Goal: Information Seeking & Learning: Compare options

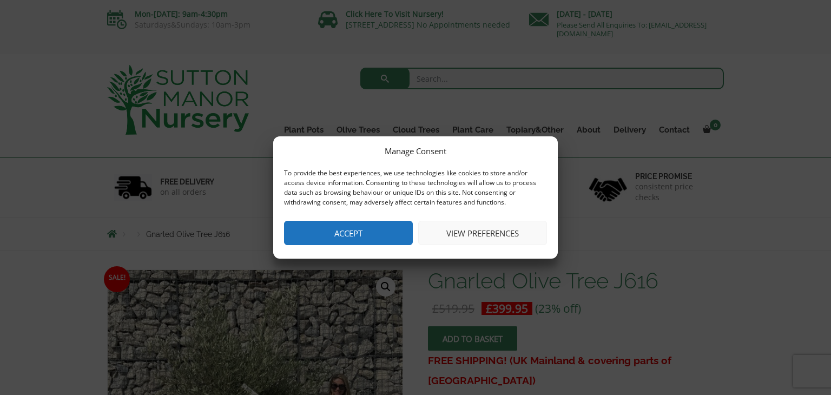
click at [370, 230] on button "Accept" at bounding box center [348, 233] width 129 height 24
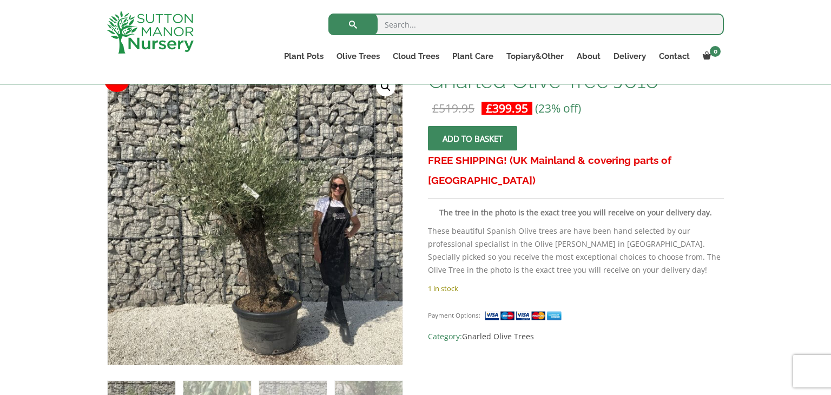
scroll to position [195, 0]
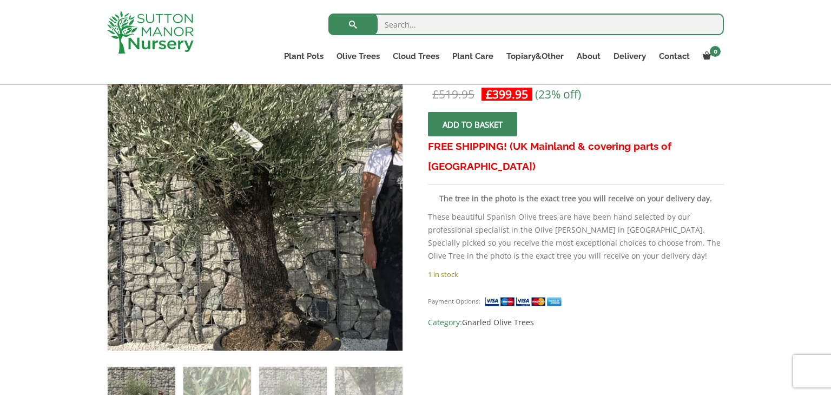
click at [254, 225] on img at bounding box center [255, 185] width 541 height 541
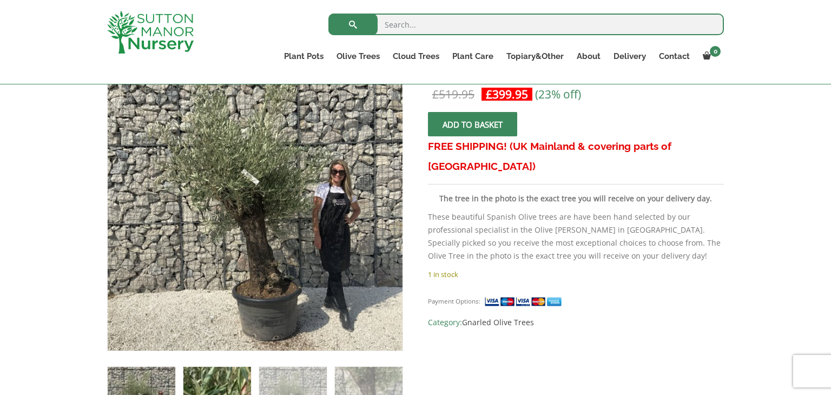
click at [214, 381] on img at bounding box center [217, 401] width 68 height 68
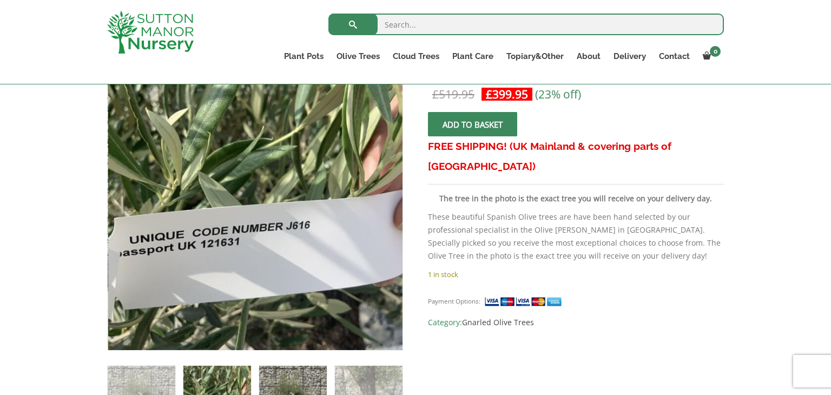
click at [287, 374] on img at bounding box center [293, 400] width 68 height 68
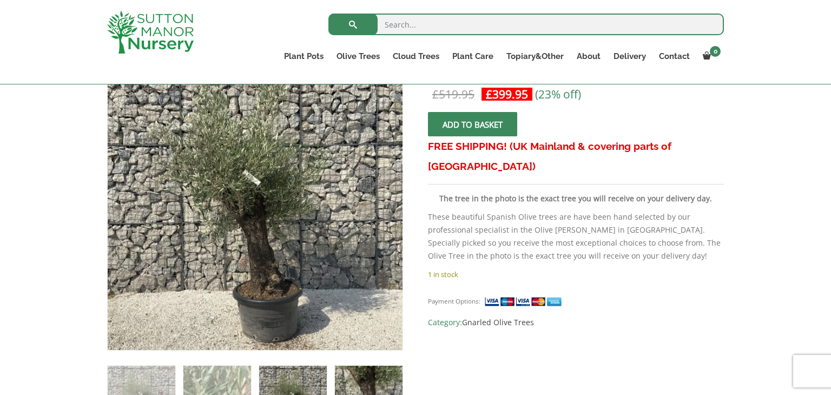
click at [351, 375] on img at bounding box center [369, 400] width 68 height 68
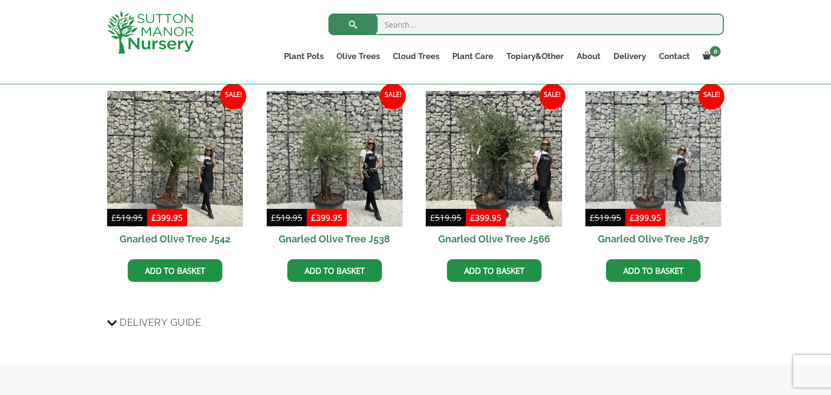
scroll to position [779, 0]
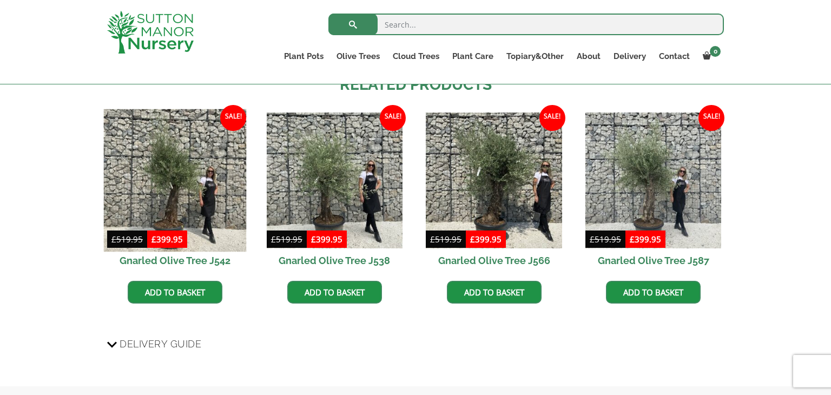
click at [180, 196] on img at bounding box center [175, 180] width 143 height 143
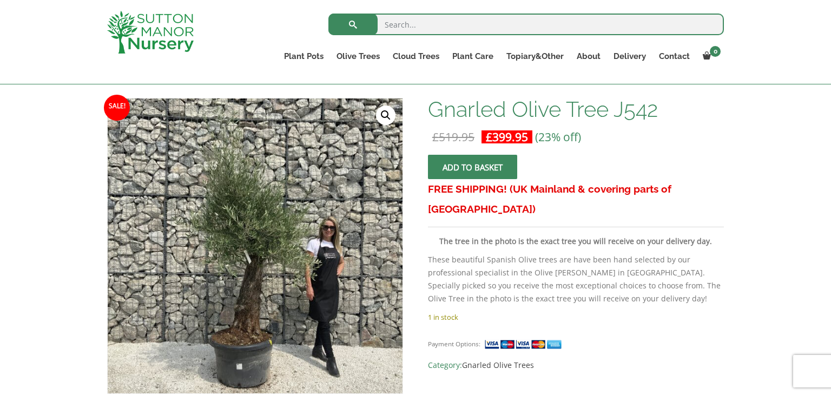
scroll to position [173, 0]
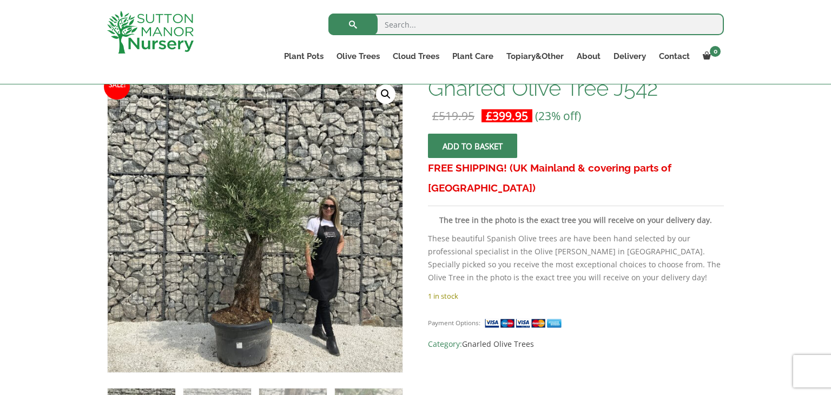
click at [384, 95] on link "🔍" at bounding box center [385, 93] width 19 height 19
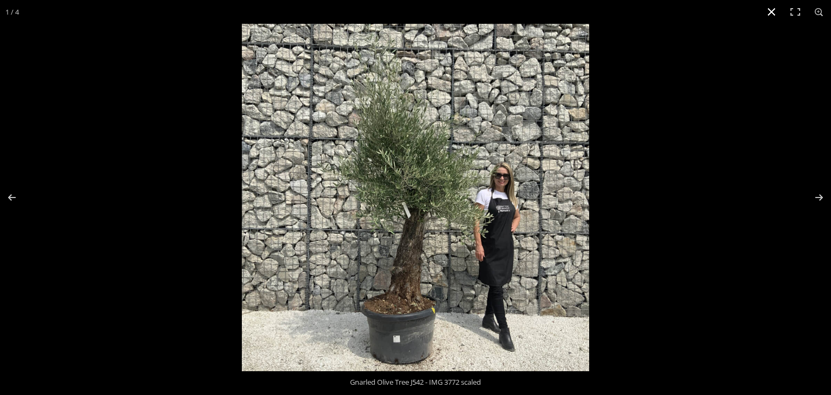
click at [769, 13] on button "Close (Esc)" at bounding box center [771, 12] width 24 height 24
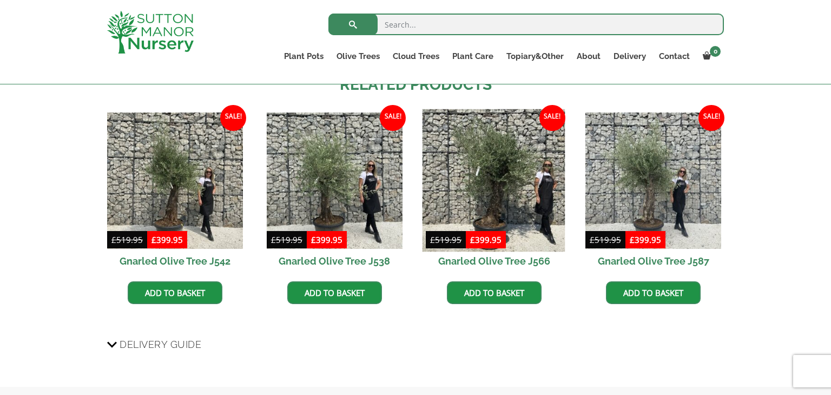
click at [485, 169] on img at bounding box center [493, 180] width 143 height 143
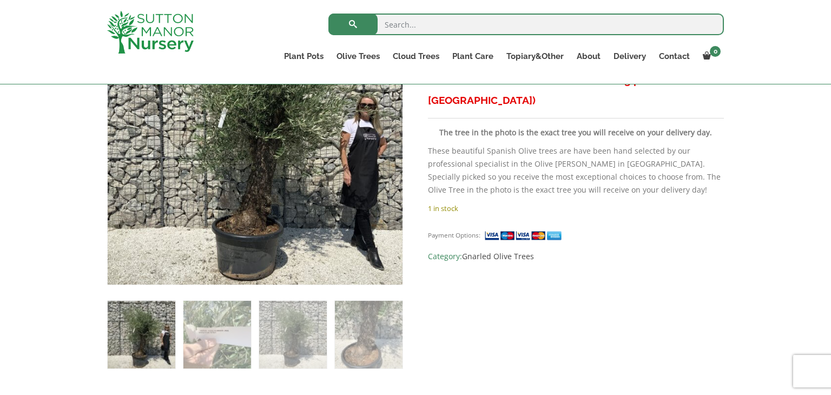
scroll to position [281, 0]
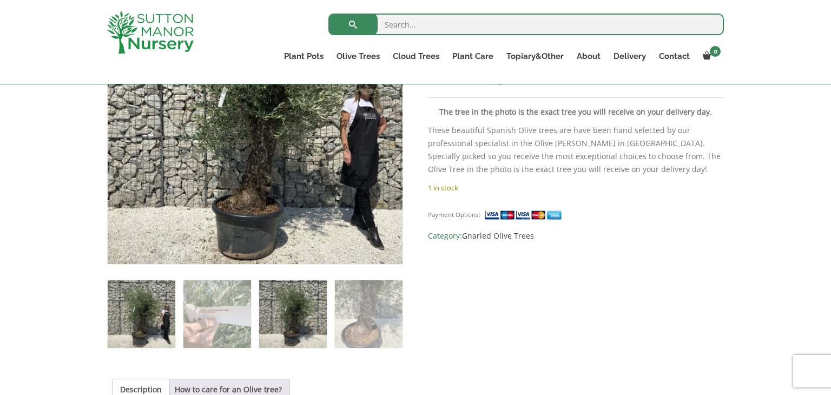
click at [263, 303] on img at bounding box center [293, 314] width 68 height 68
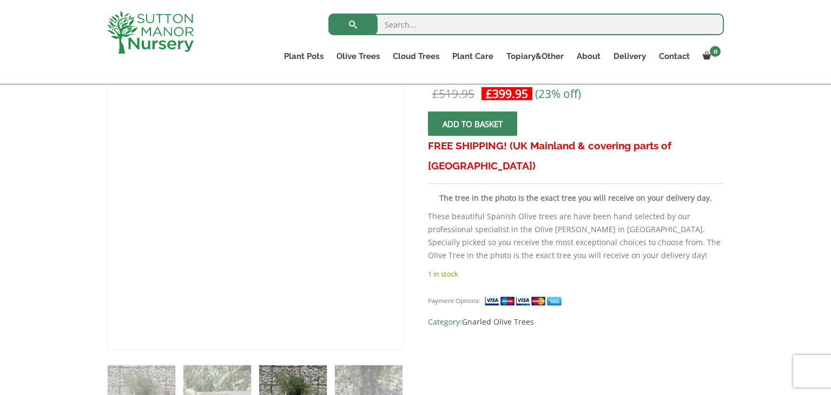
scroll to position [195, 0]
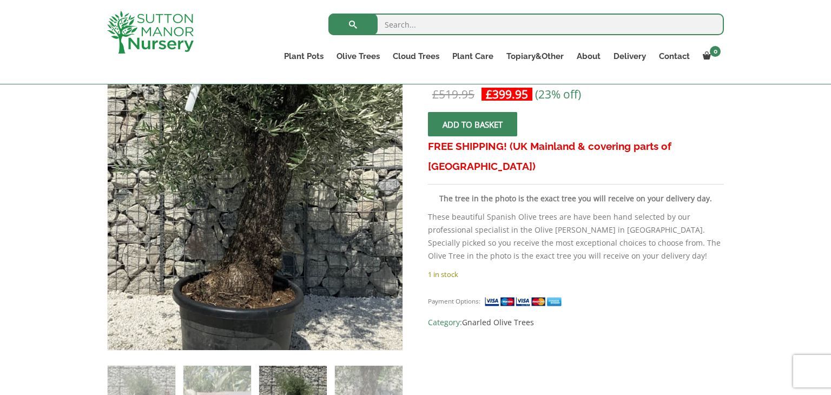
click at [260, 284] on img at bounding box center [251, 135] width 541 height 541
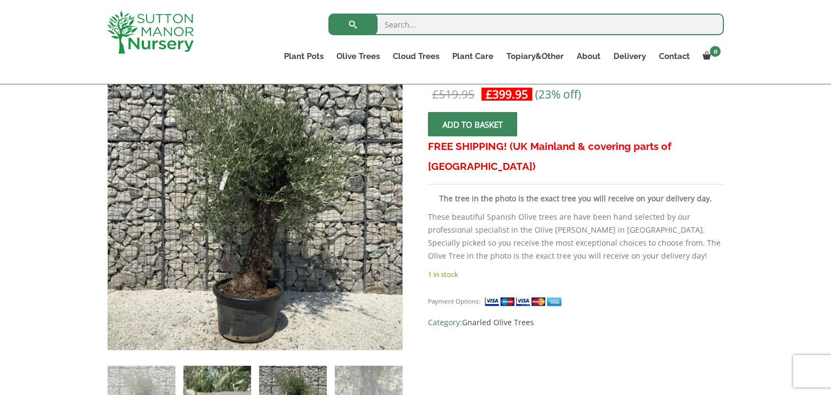
click at [222, 376] on img at bounding box center [217, 400] width 68 height 68
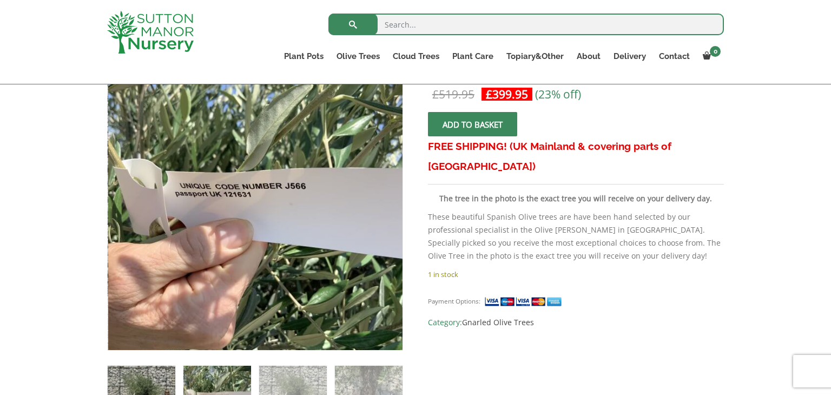
click at [147, 377] on img at bounding box center [142, 400] width 68 height 68
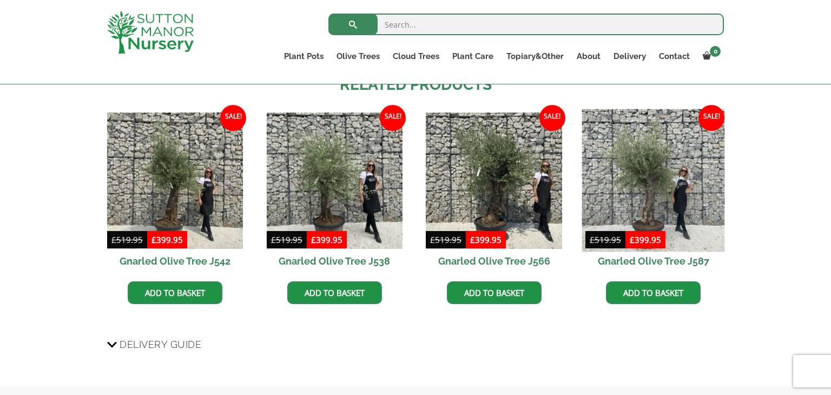
click at [655, 197] on img at bounding box center [653, 180] width 143 height 143
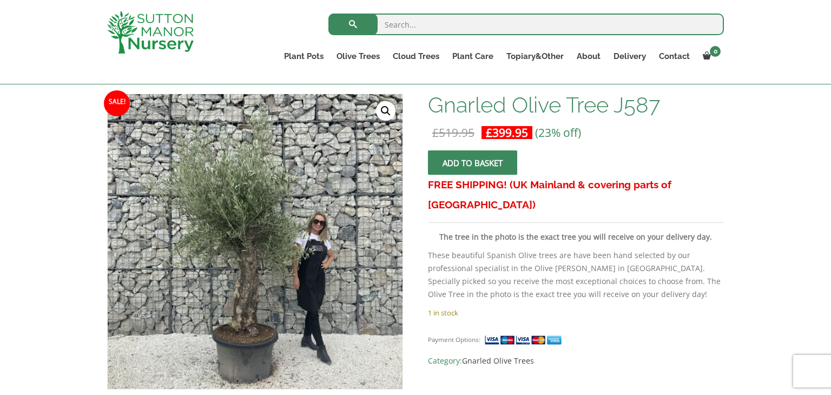
scroll to position [195, 0]
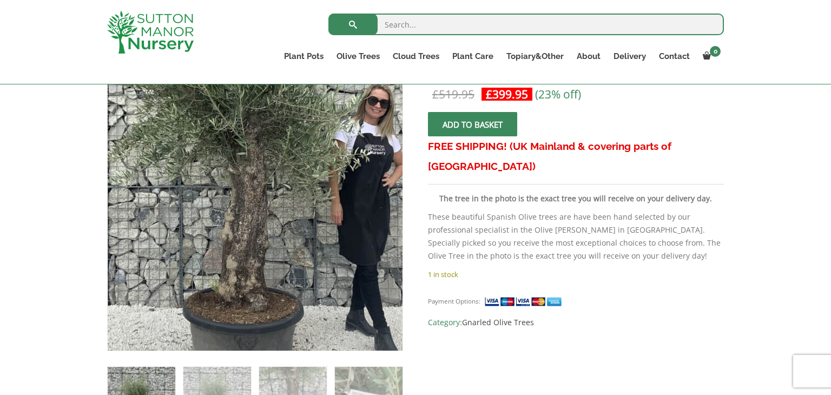
click at [247, 281] on img at bounding box center [261, 137] width 541 height 541
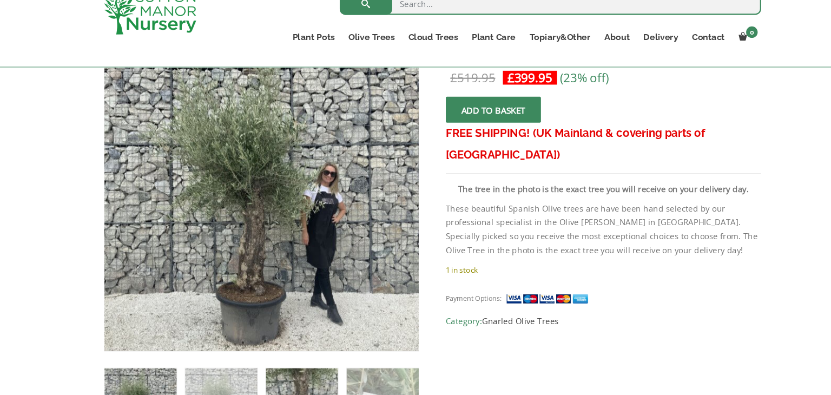
click at [309, 381] on img at bounding box center [293, 401] width 68 height 68
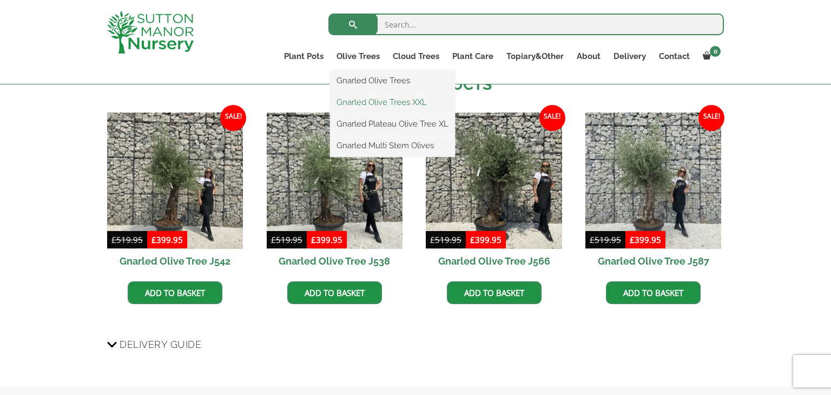
click at [373, 103] on link "Gnarled Olive Trees XXL" at bounding box center [392, 102] width 125 height 16
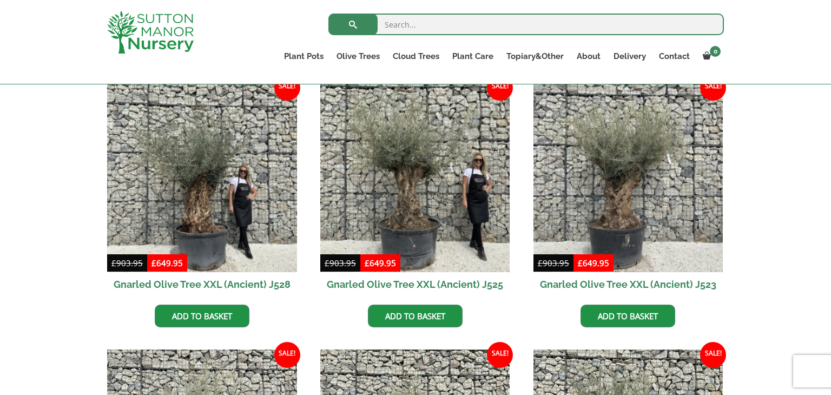
scroll to position [281, 0]
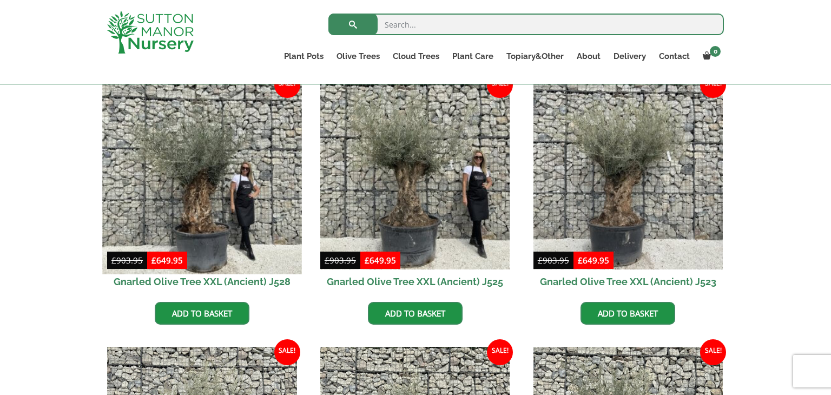
click at [204, 195] on img at bounding box center [201, 174] width 199 height 199
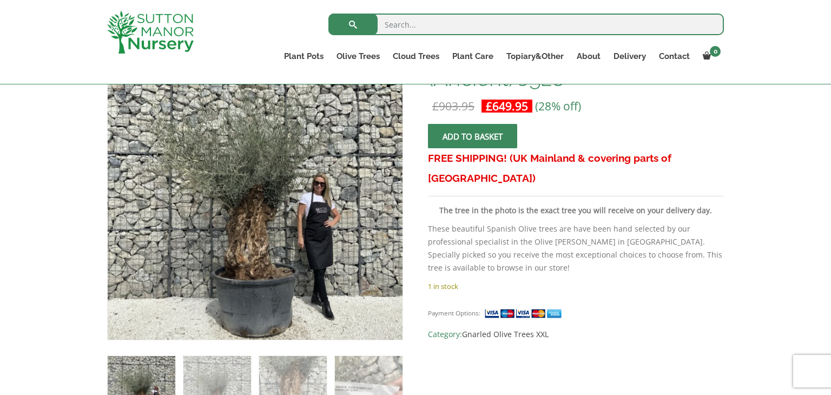
scroll to position [216, 0]
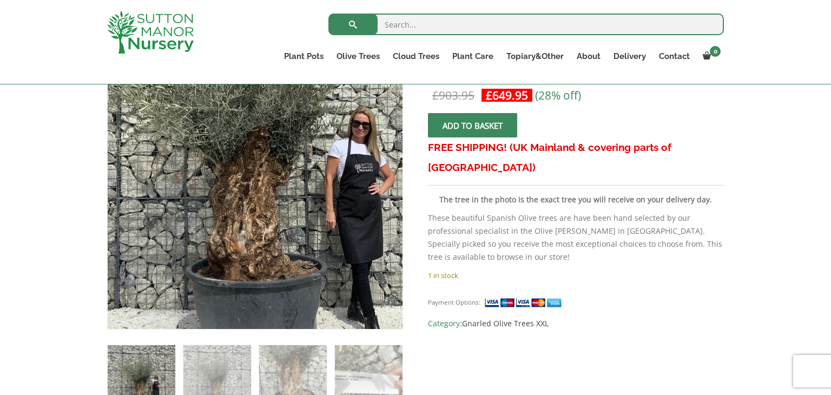
click at [252, 250] on img at bounding box center [256, 138] width 479 height 479
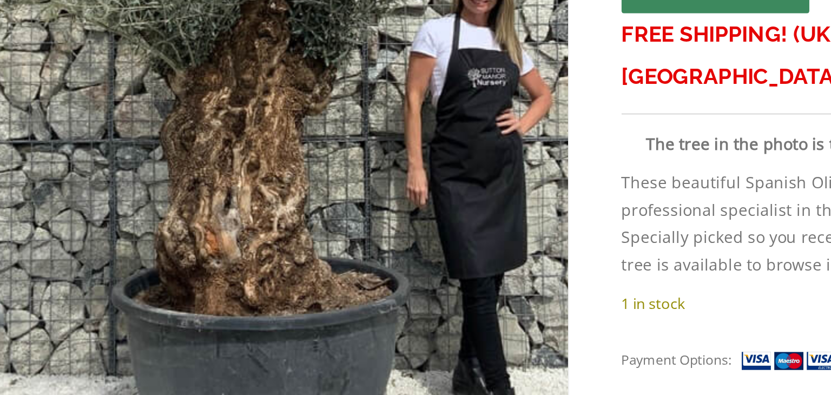
scroll to position [216, 0]
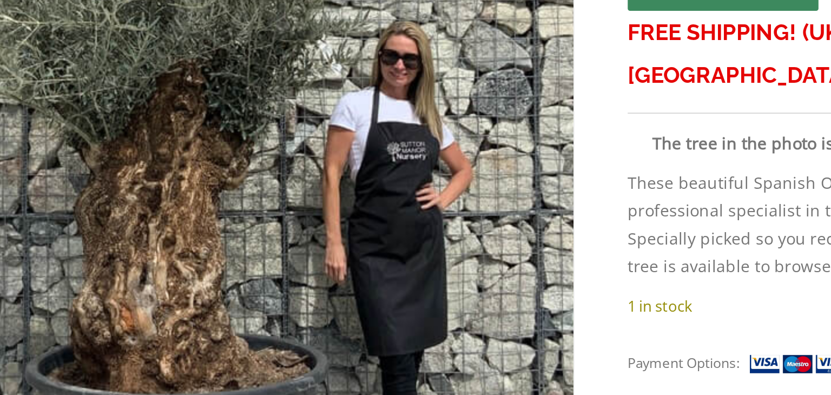
click at [316, 194] on img at bounding box center [217, 174] width 479 height 479
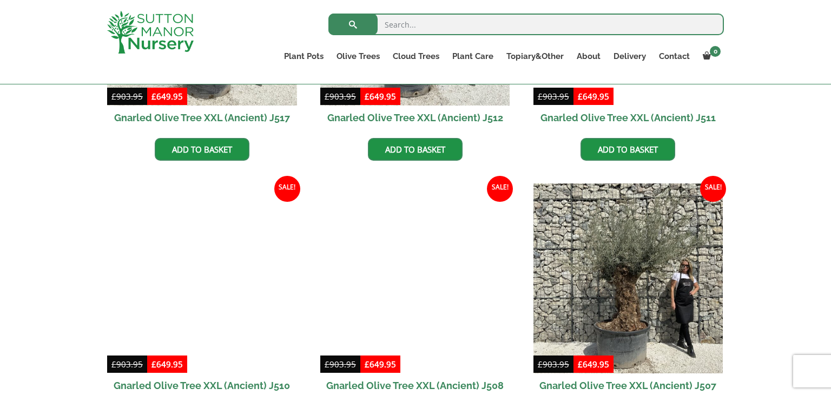
scroll to position [1017, 0]
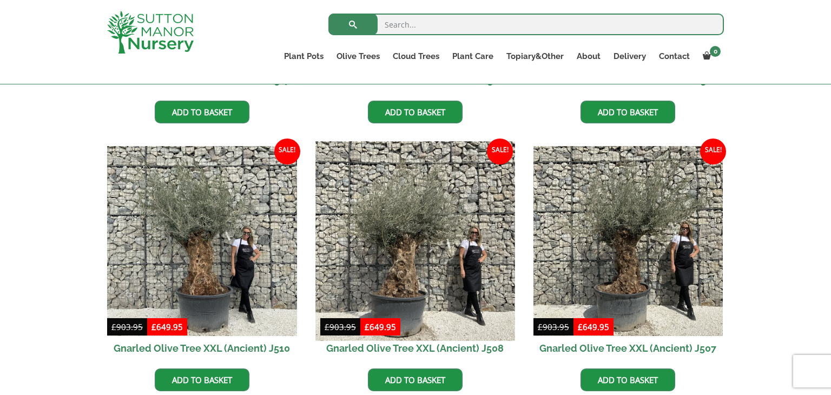
click at [409, 263] on img at bounding box center [414, 241] width 199 height 199
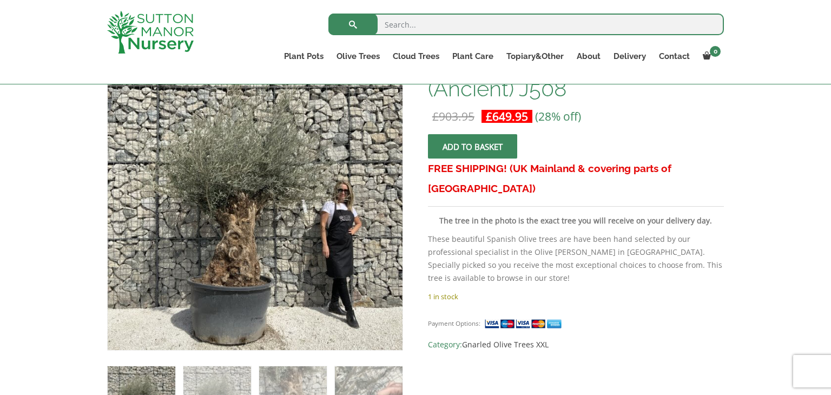
scroll to position [195, 0]
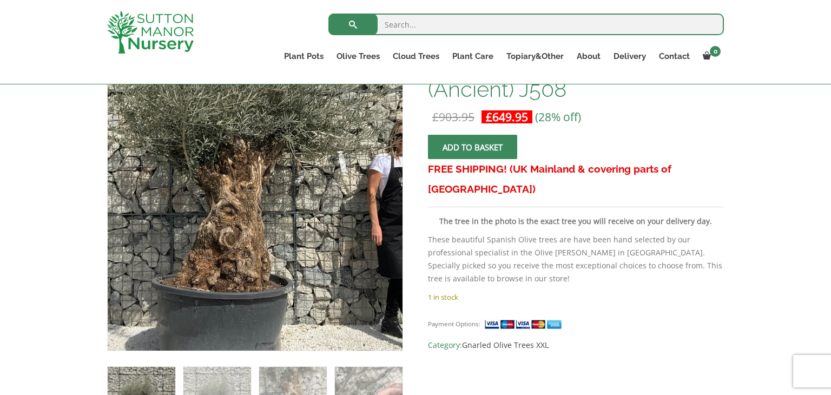
click at [243, 278] on img at bounding box center [262, 156] width 479 height 479
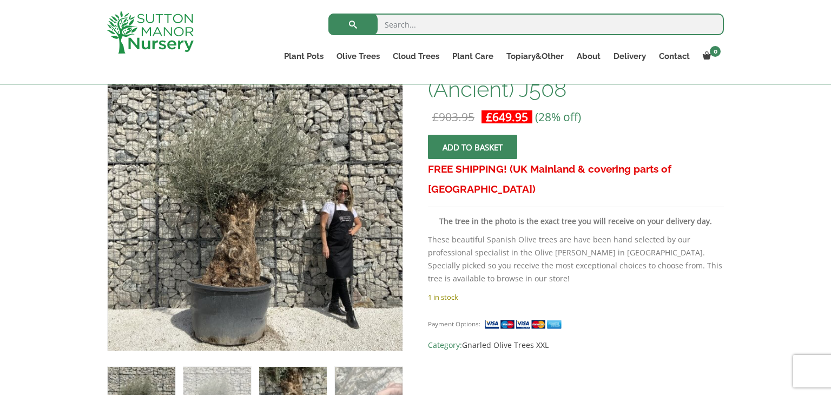
click at [299, 382] on img at bounding box center [293, 401] width 68 height 68
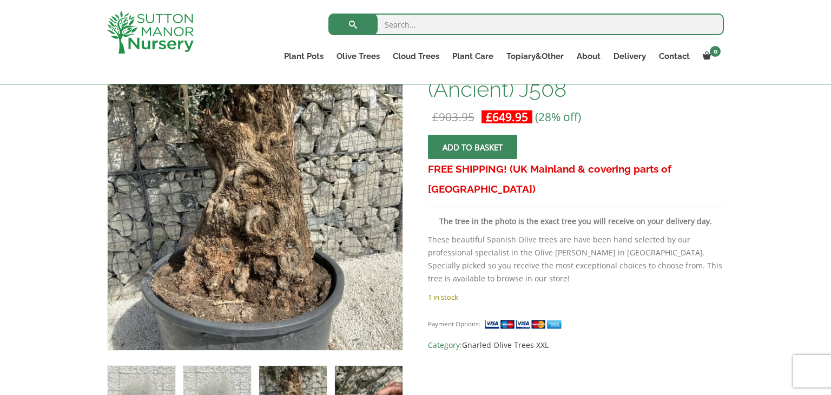
click at [353, 374] on img at bounding box center [369, 400] width 68 height 68
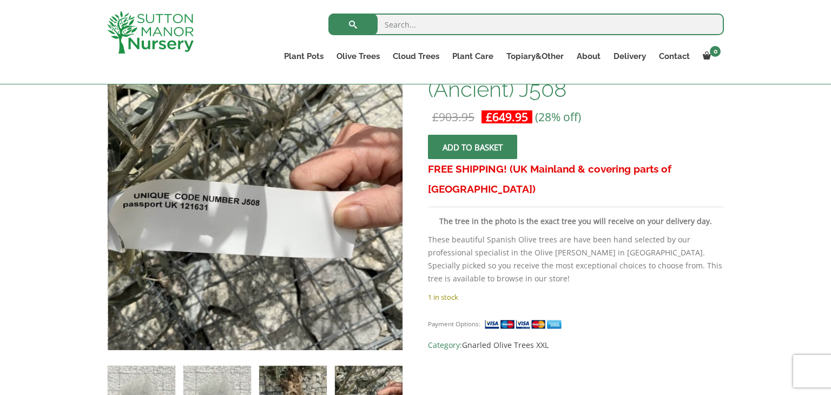
click at [304, 373] on img at bounding box center [293, 400] width 68 height 68
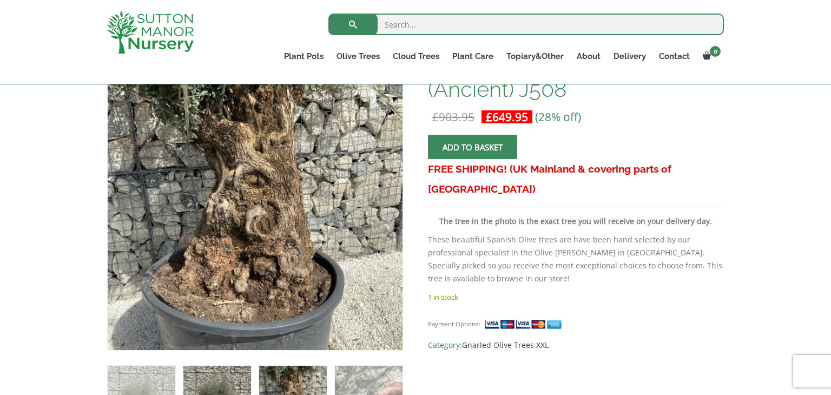
click at [240, 372] on img at bounding box center [217, 400] width 68 height 68
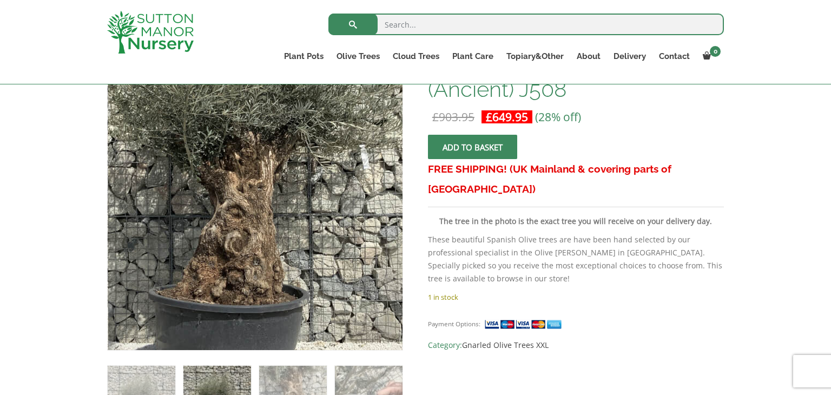
click at [245, 261] on img at bounding box center [264, 154] width 541 height 541
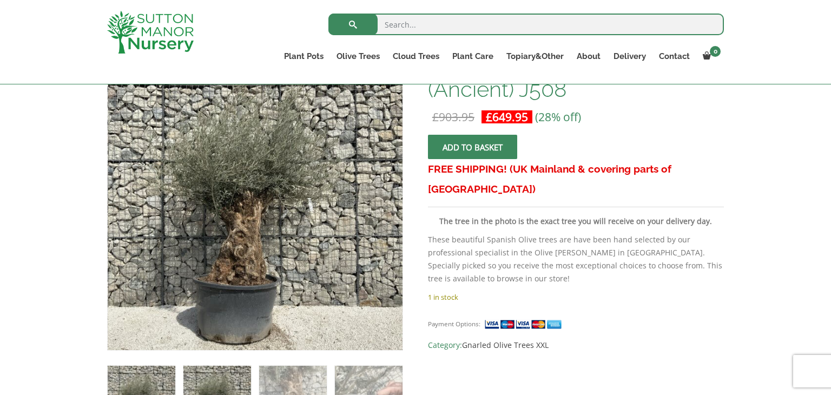
click at [159, 383] on img at bounding box center [142, 400] width 68 height 68
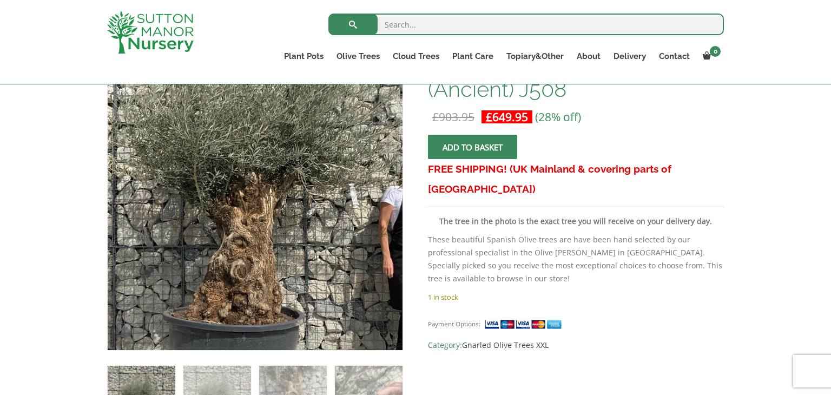
click at [226, 226] on img at bounding box center [273, 188] width 479 height 479
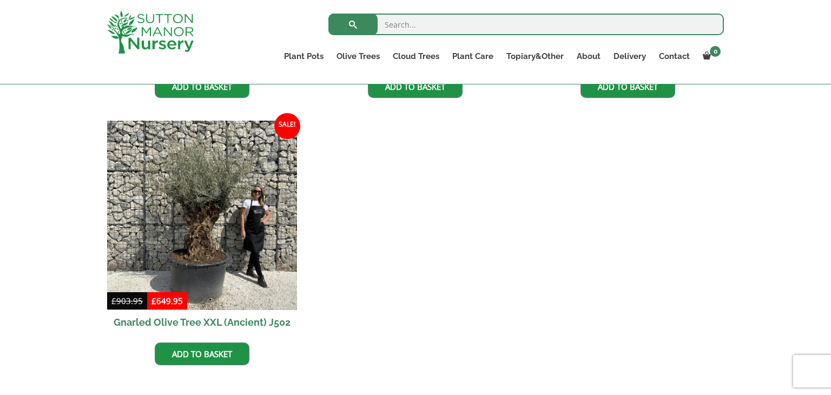
scroll to position [1861, 0]
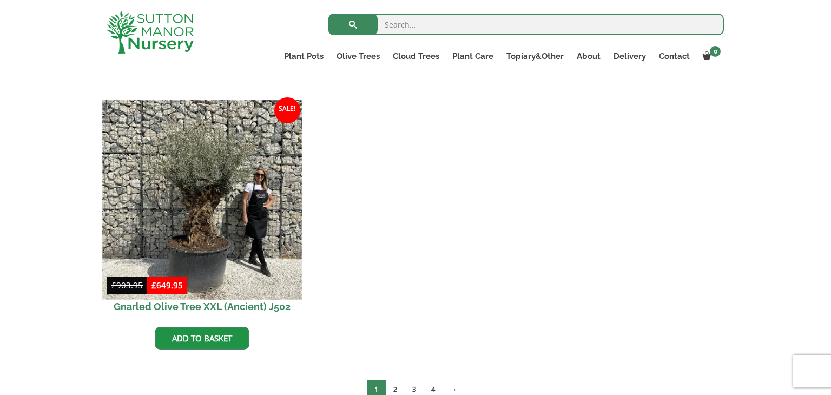
click at [217, 209] on img at bounding box center [201, 199] width 199 height 199
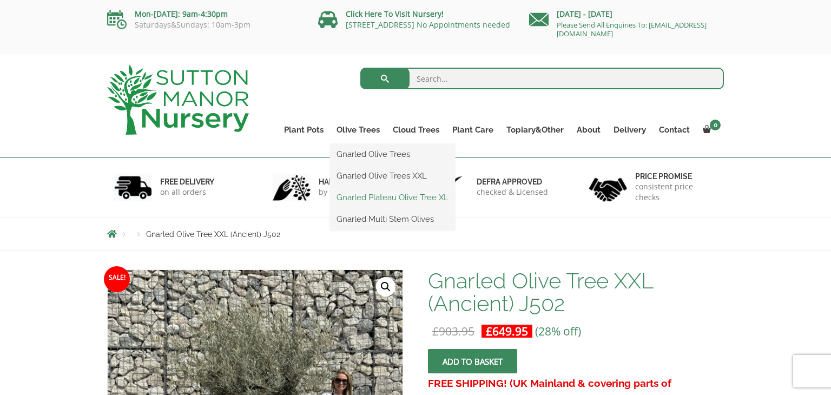
click at [384, 199] on link "Gnarled Plateau Olive Tree XL" at bounding box center [392, 197] width 125 height 16
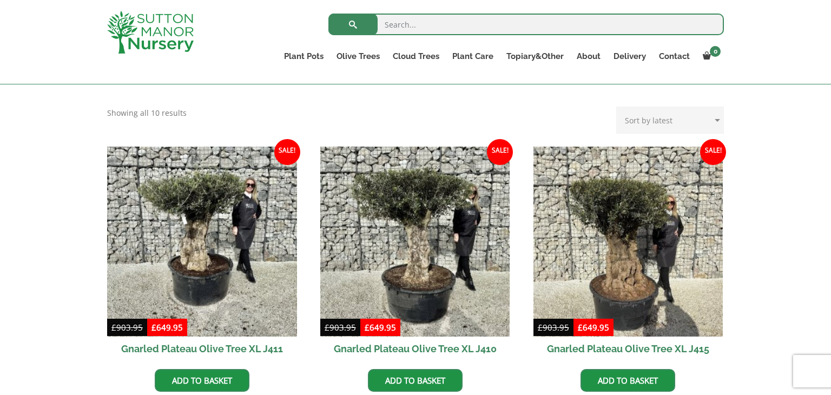
scroll to position [389, 0]
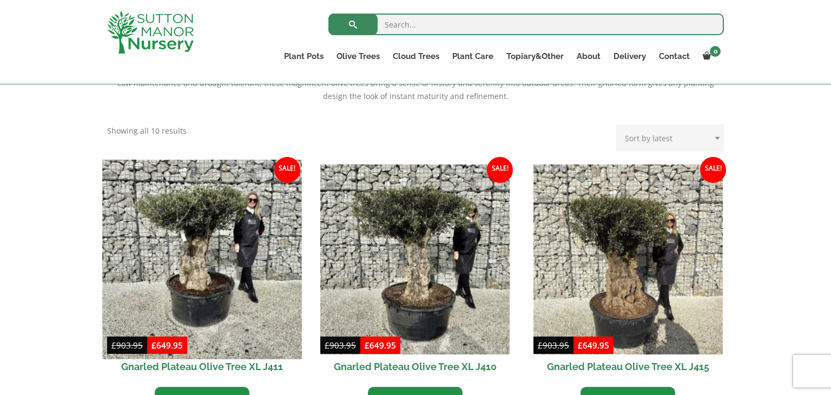
click at [175, 281] on img at bounding box center [201, 259] width 199 height 199
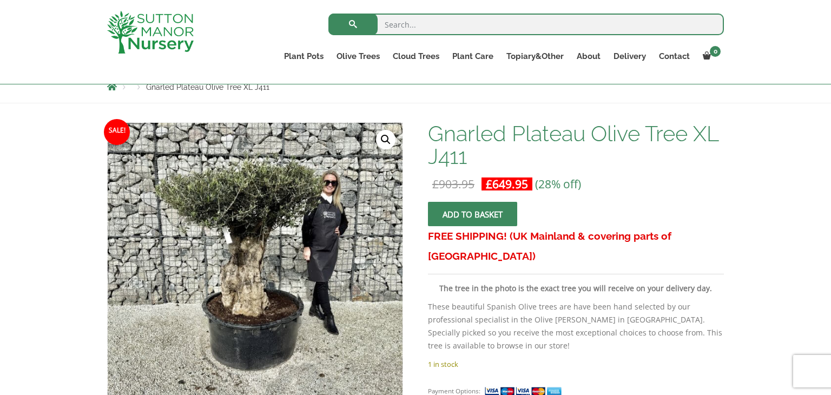
scroll to position [130, 0]
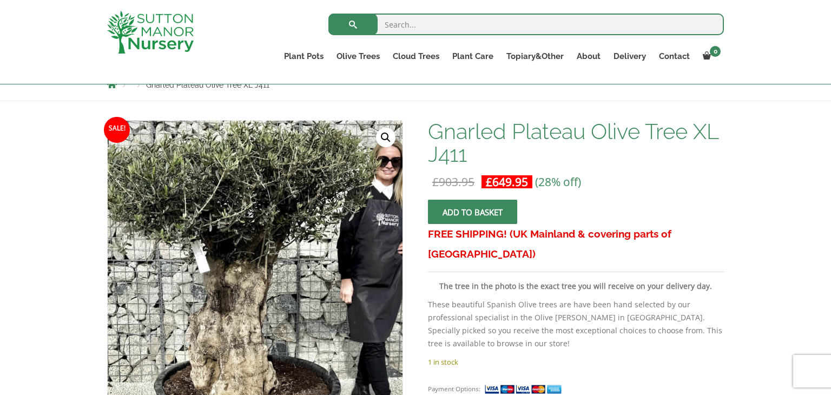
click at [259, 203] on img at bounding box center [252, 321] width 541 height 541
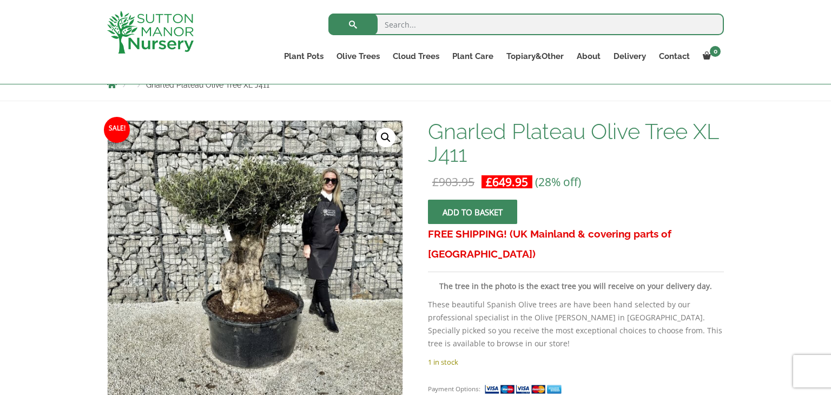
click at [385, 135] on link "🔍" at bounding box center [385, 137] width 19 height 19
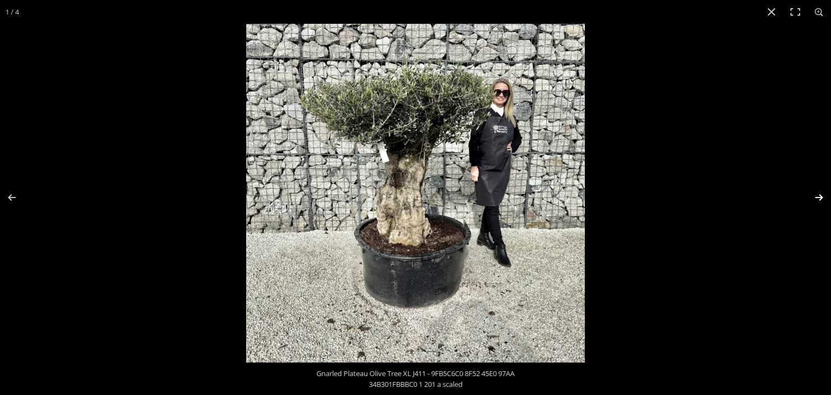
click at [815, 195] on button "Next (arrow right)" at bounding box center [812, 197] width 38 height 54
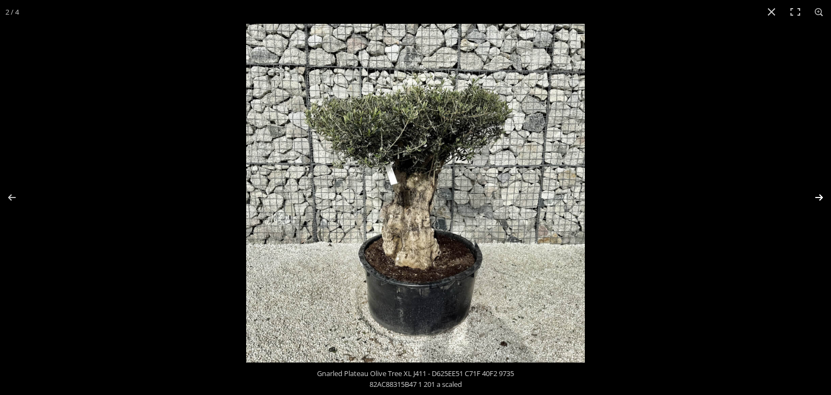
click at [815, 195] on button "Next (arrow right)" at bounding box center [812, 197] width 38 height 54
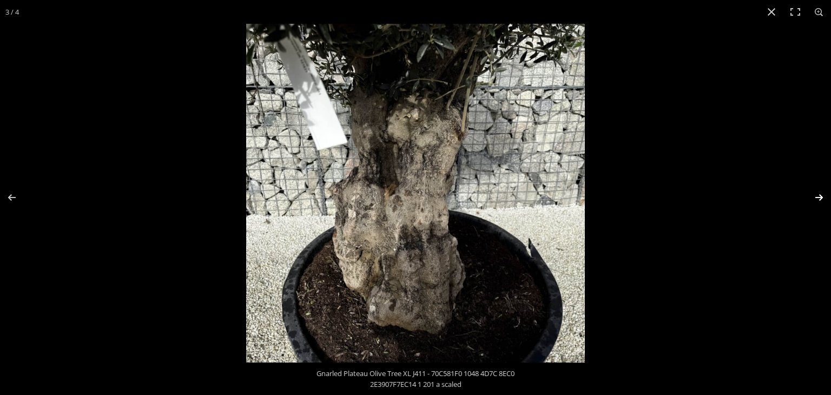
click at [816, 195] on button "Next (arrow right)" at bounding box center [812, 197] width 38 height 54
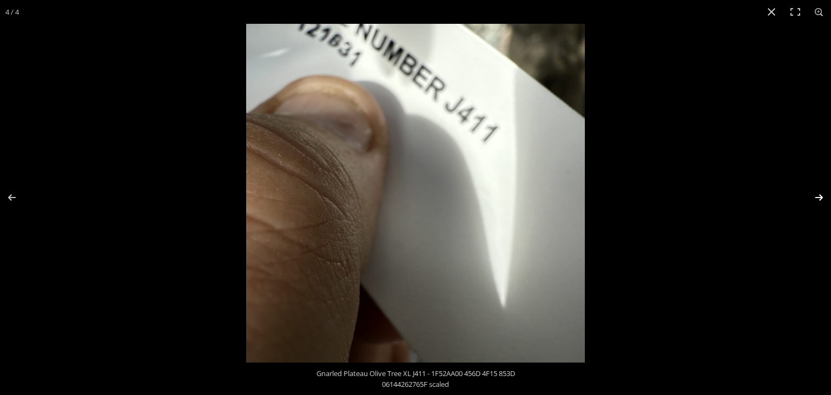
click at [816, 195] on button "Next (arrow right)" at bounding box center [812, 197] width 38 height 54
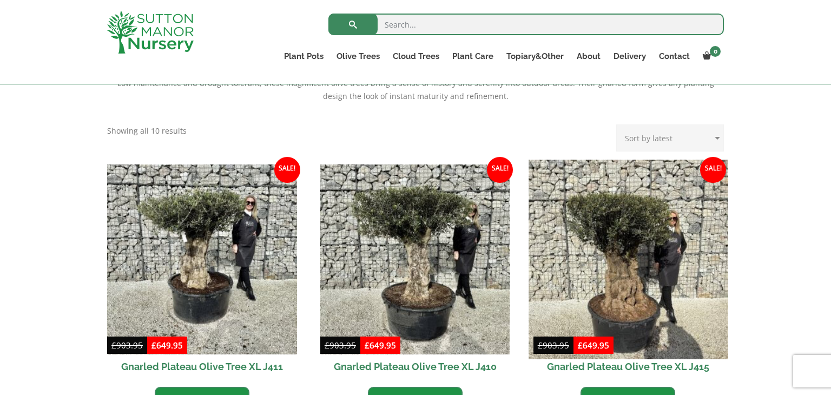
click at [624, 255] on img at bounding box center [627, 259] width 199 height 199
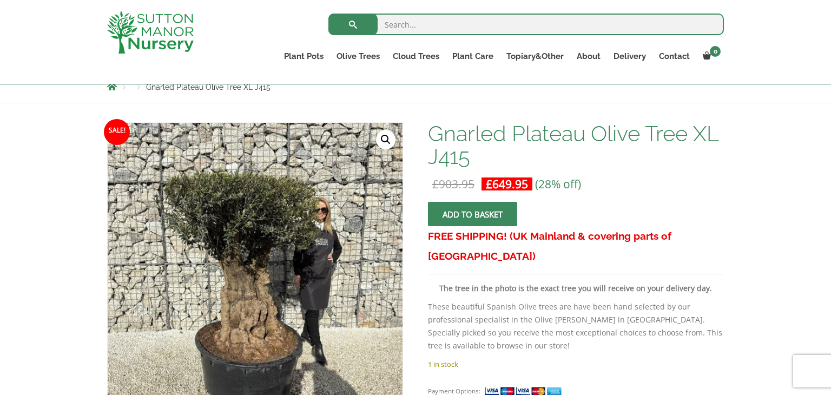
scroll to position [173, 0]
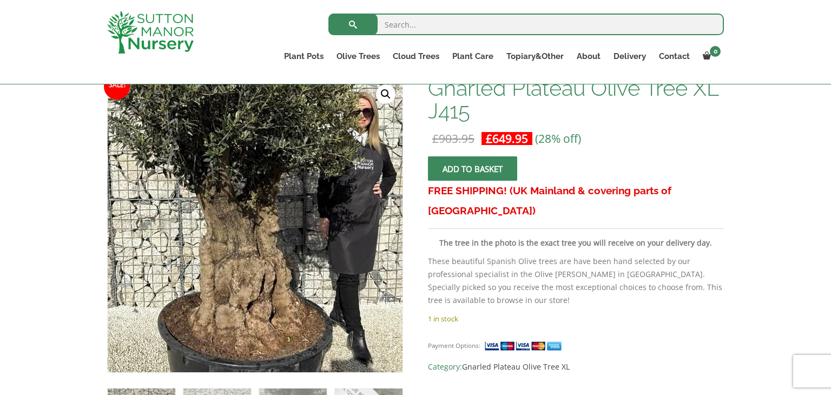
click at [255, 248] on img at bounding box center [255, 210] width 479 height 479
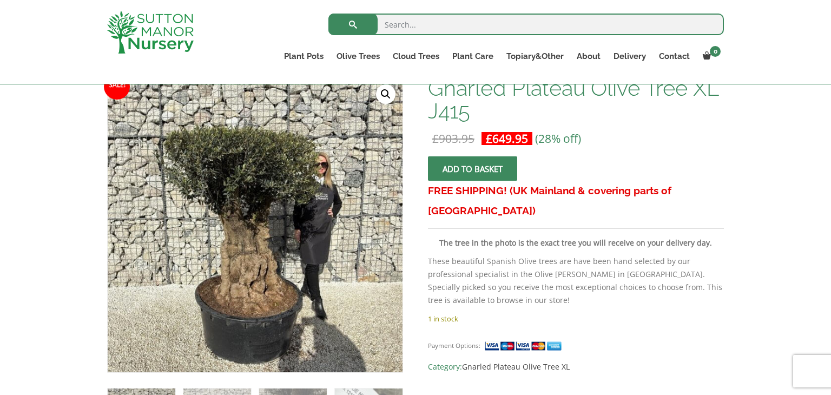
click at [385, 95] on link "🔍" at bounding box center [385, 93] width 19 height 19
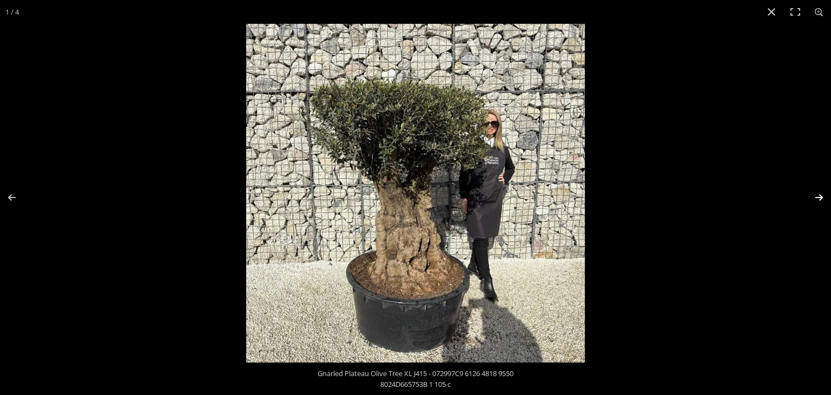
click at [820, 195] on button "Next (arrow right)" at bounding box center [812, 197] width 38 height 54
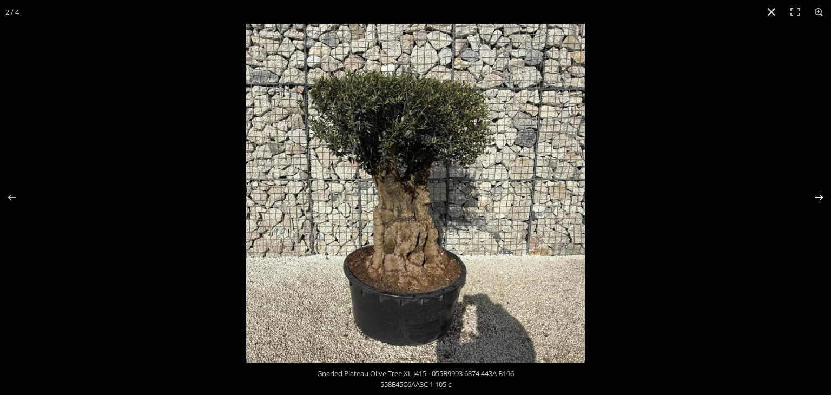
click at [821, 195] on button "Next (arrow right)" at bounding box center [812, 197] width 38 height 54
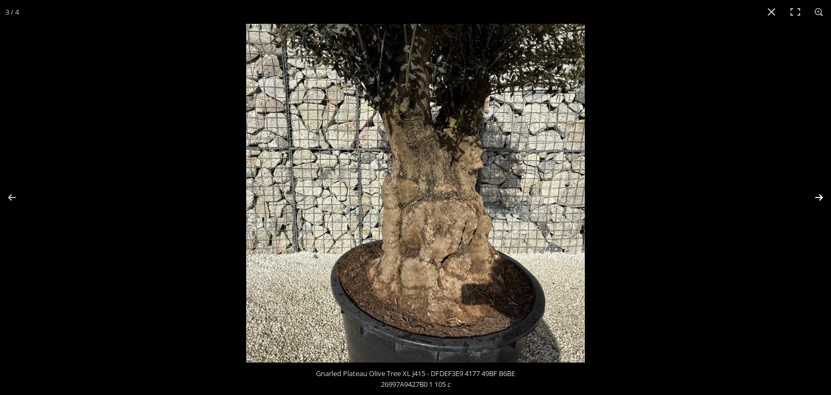
click at [822, 195] on button "Next (arrow right)" at bounding box center [812, 197] width 38 height 54
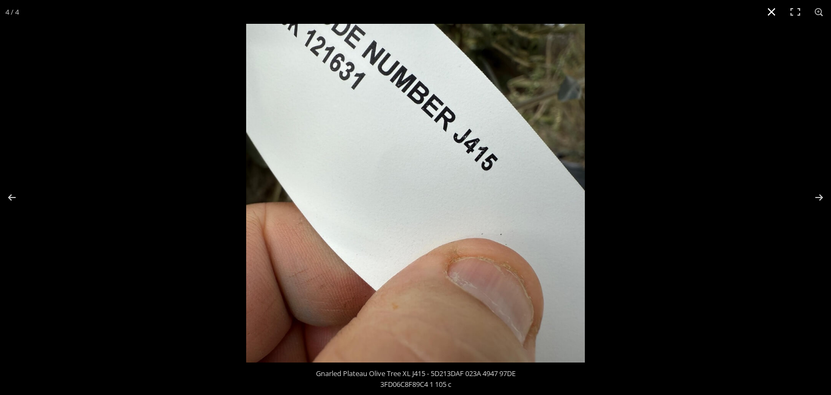
click at [713, 160] on div at bounding box center [661, 221] width 831 height 395
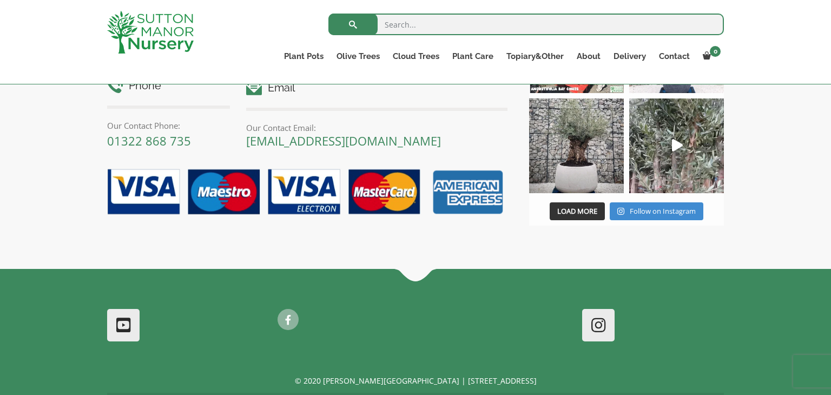
scroll to position [1255, 0]
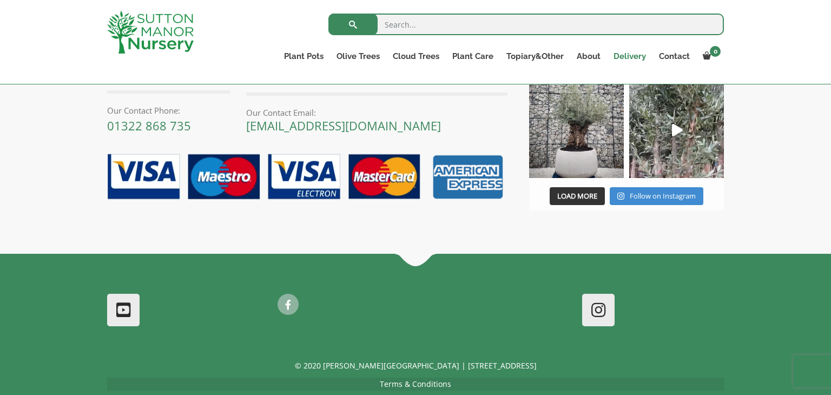
click at [634, 57] on link "Delivery" at bounding box center [629, 56] width 45 height 15
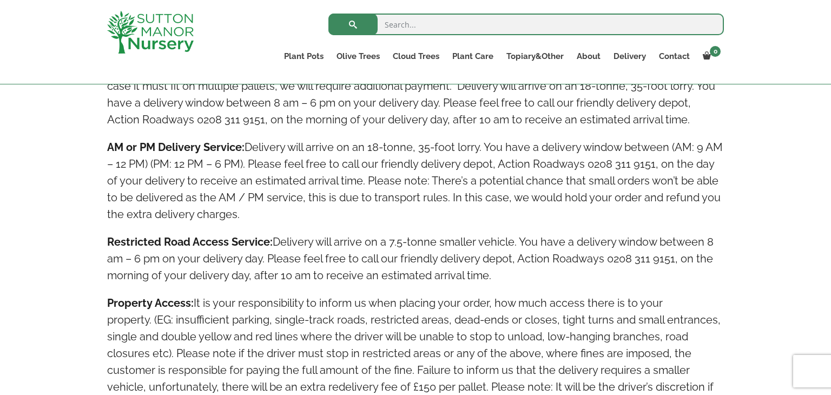
scroll to position [822, 0]
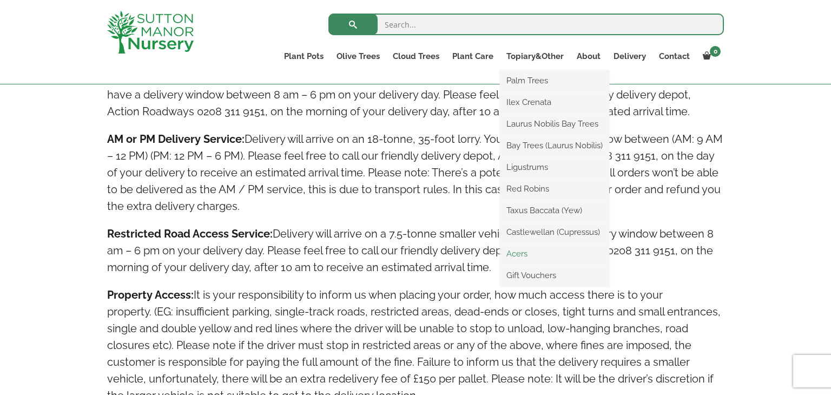
click at [527, 251] on link "Acers" at bounding box center [554, 254] width 109 height 16
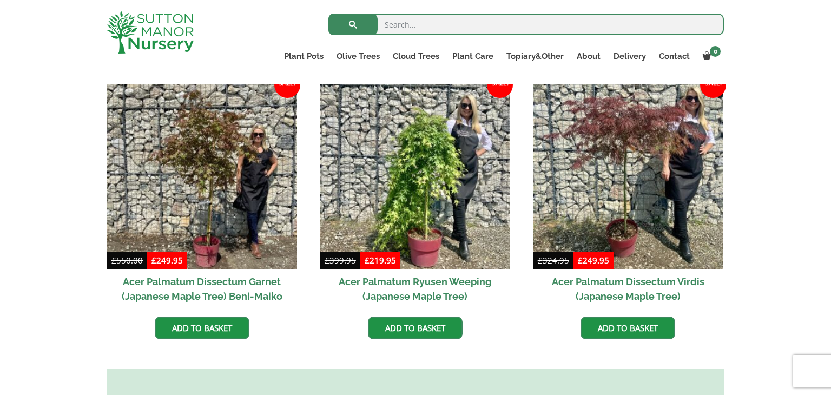
scroll to position [325, 0]
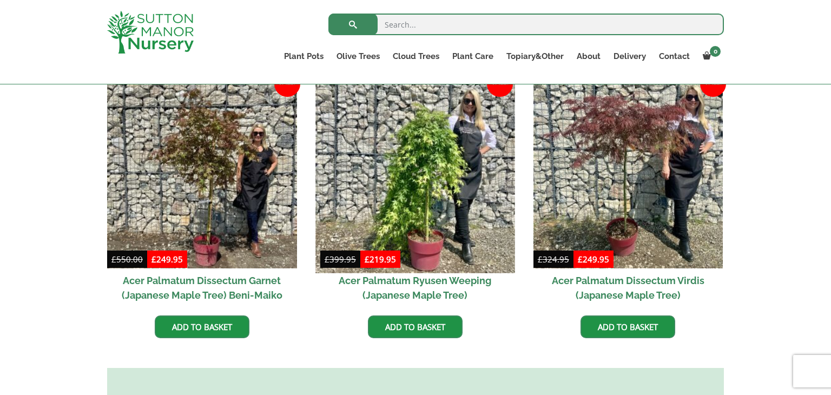
click at [416, 183] on img at bounding box center [414, 173] width 199 height 199
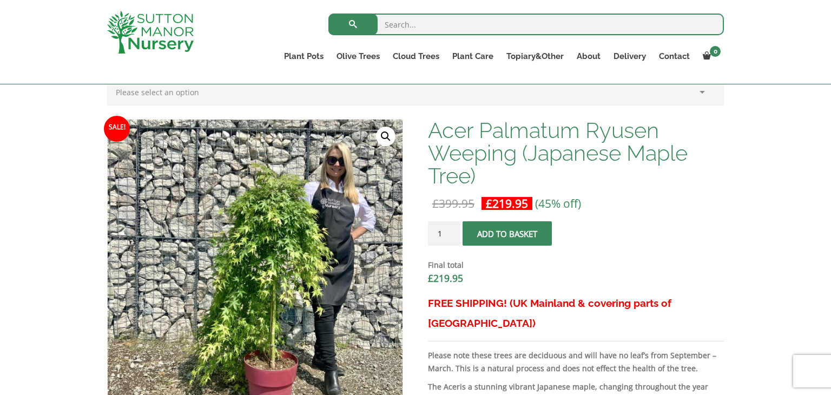
scroll to position [281, 0]
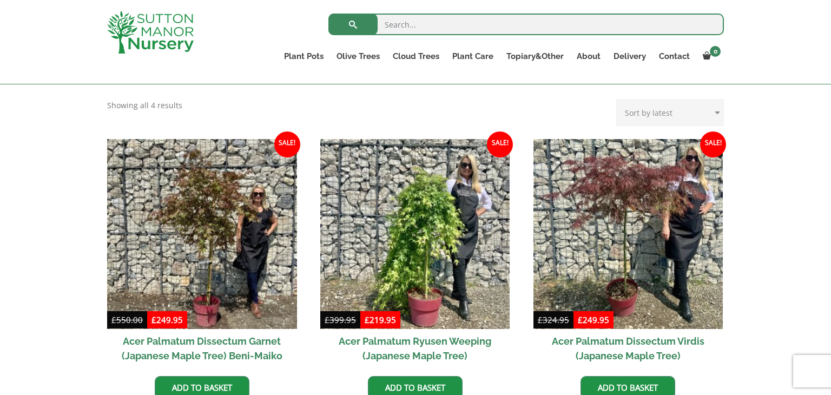
scroll to position [280, 0]
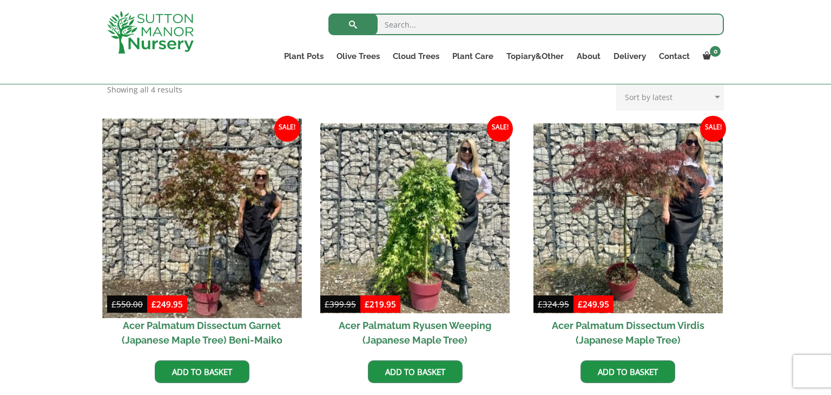
click at [197, 221] on img at bounding box center [201, 217] width 199 height 199
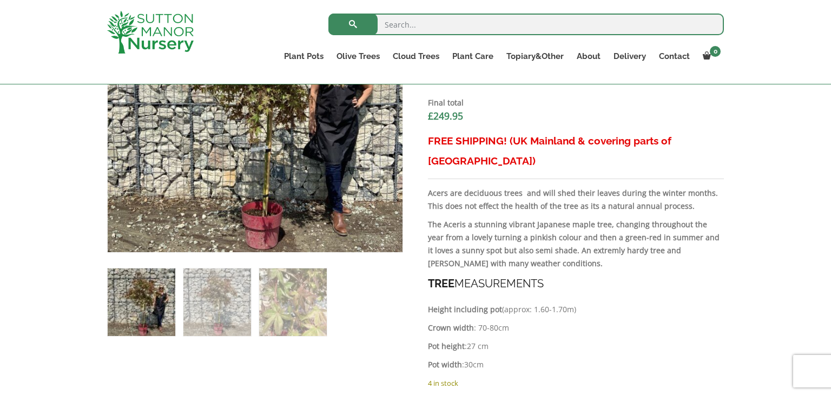
scroll to position [476, 0]
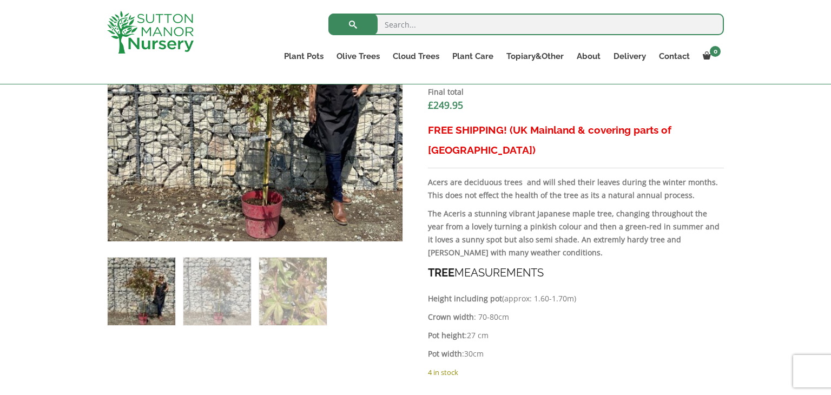
click at [155, 290] on img at bounding box center [142, 291] width 68 height 68
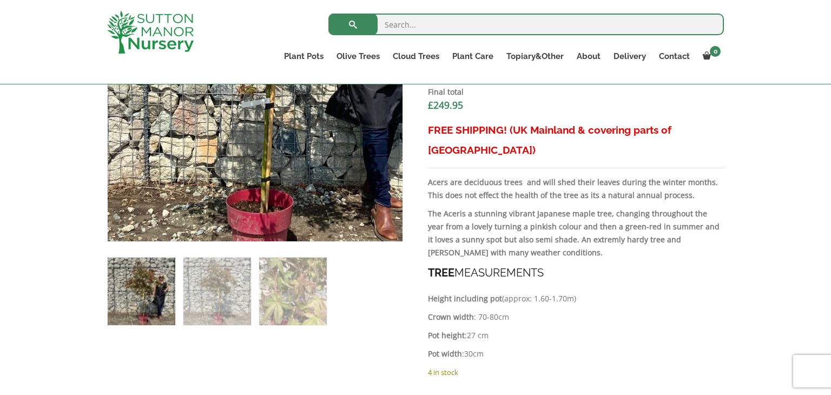
click at [265, 194] on img at bounding box center [248, 31] width 479 height 479
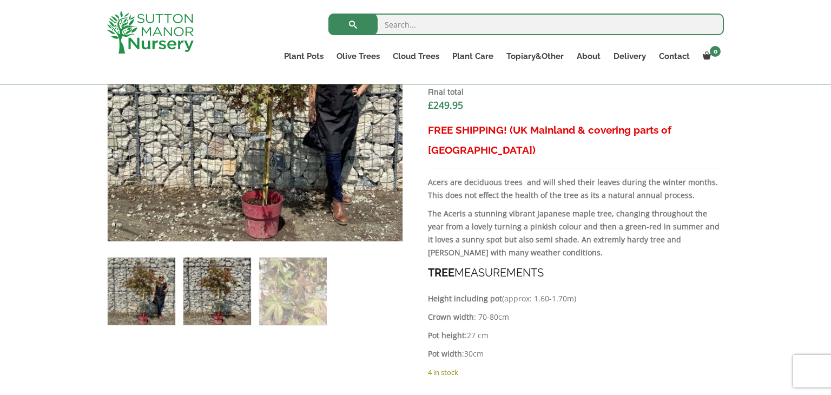
click at [228, 302] on img at bounding box center [217, 291] width 68 height 68
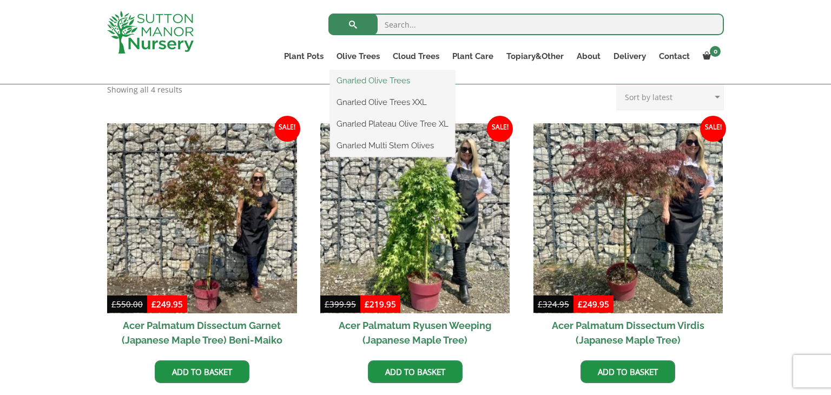
click at [374, 77] on link "Gnarled Olive Trees" at bounding box center [392, 80] width 125 height 16
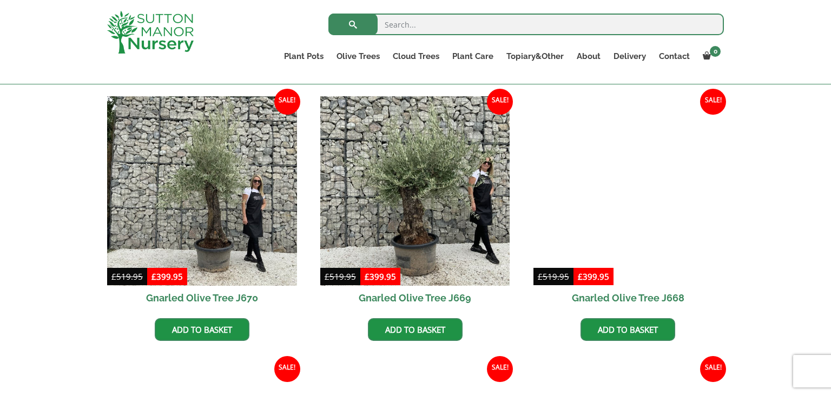
scroll to position [800, 0]
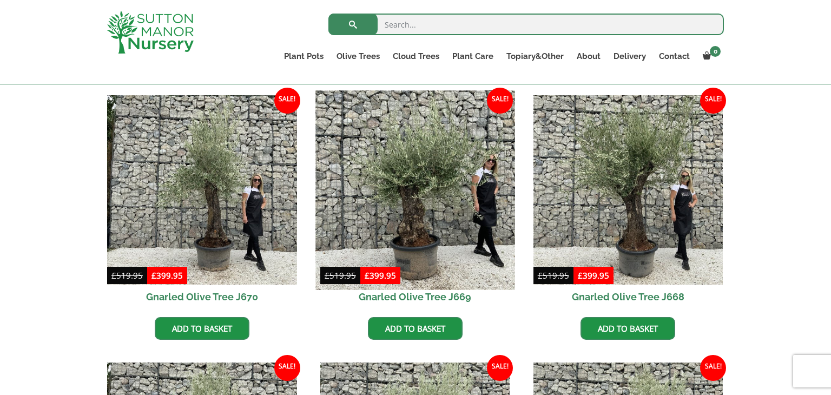
click at [395, 206] on img at bounding box center [414, 189] width 199 height 199
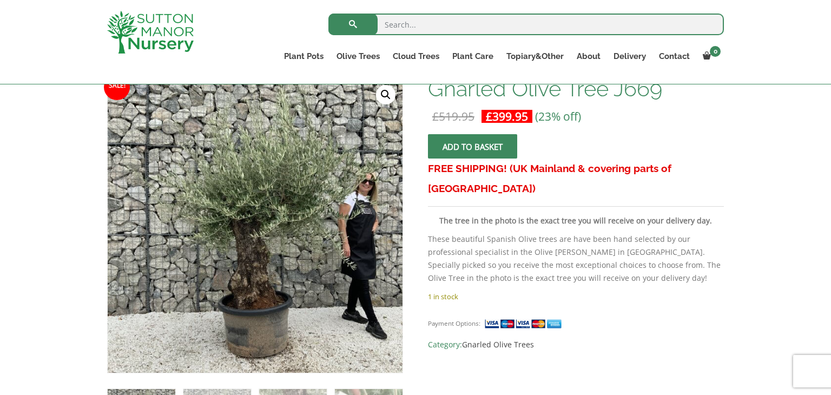
scroll to position [173, 0]
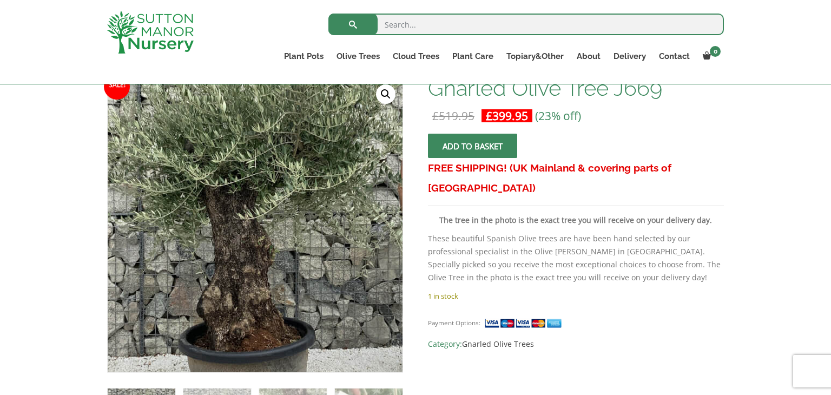
click at [264, 256] on img at bounding box center [247, 198] width 541 height 541
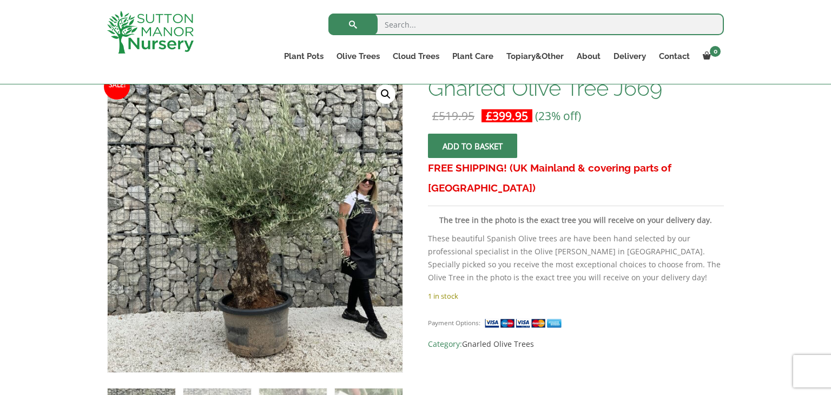
click at [676, 337] on span "Category: Gnarled Olive Trees" at bounding box center [576, 343] width 296 height 13
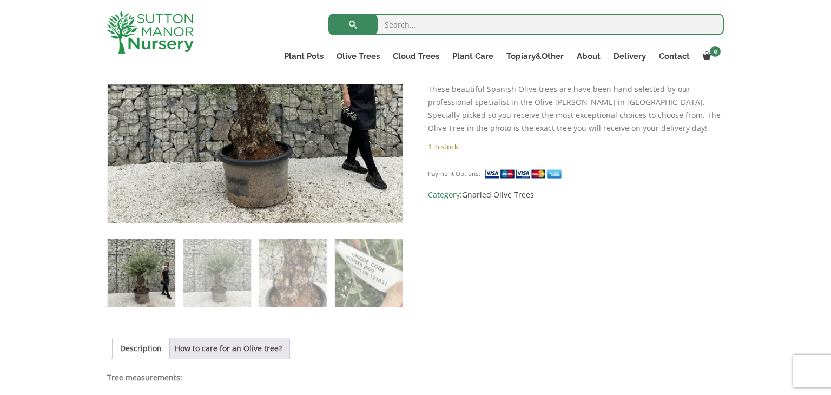
scroll to position [325, 0]
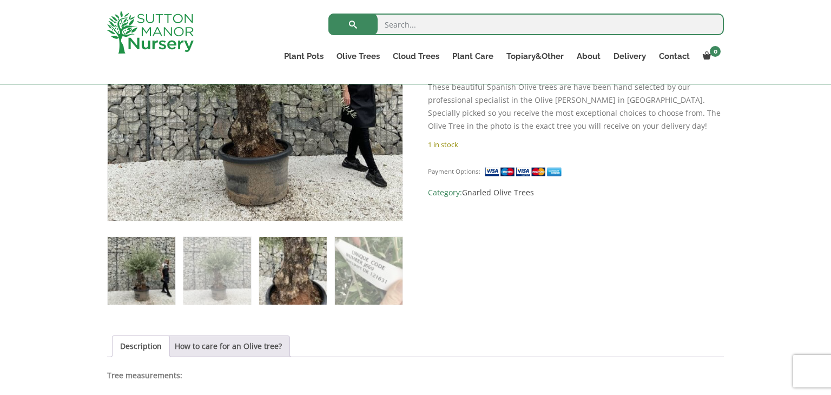
click at [313, 281] on img at bounding box center [293, 271] width 68 height 68
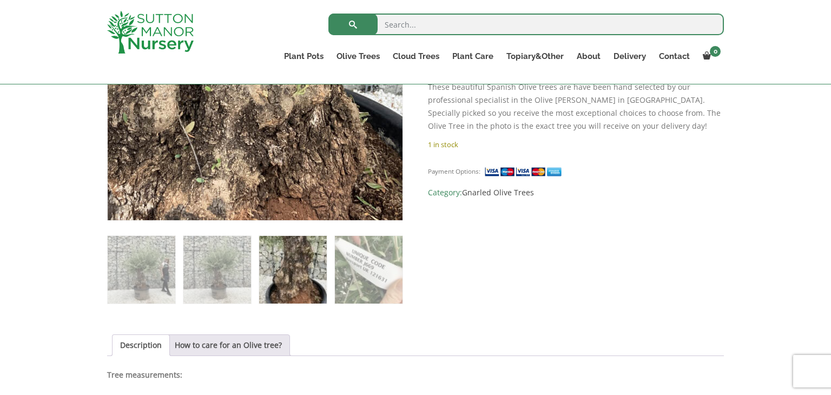
click at [309, 136] on img at bounding box center [210, 21] width 541 height 541
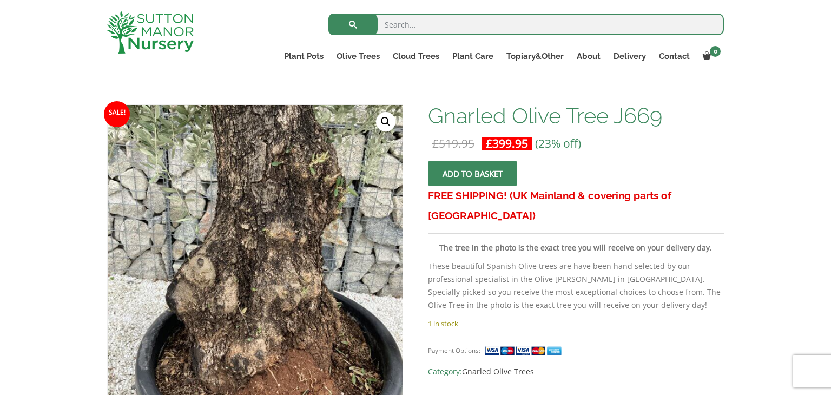
scroll to position [130, 0]
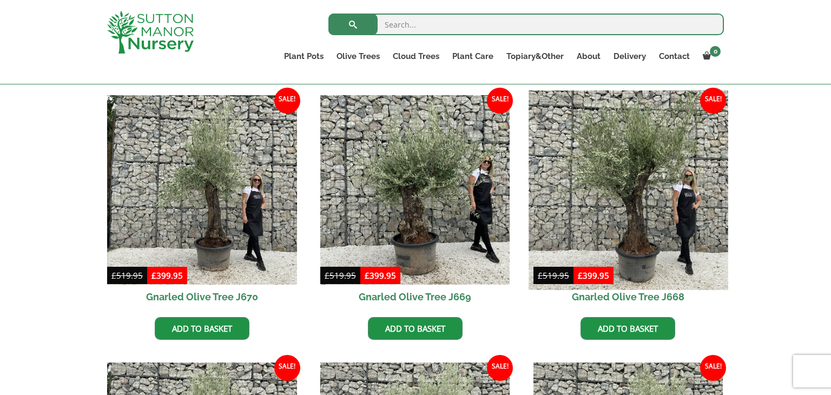
click at [628, 178] on img at bounding box center [627, 189] width 199 height 199
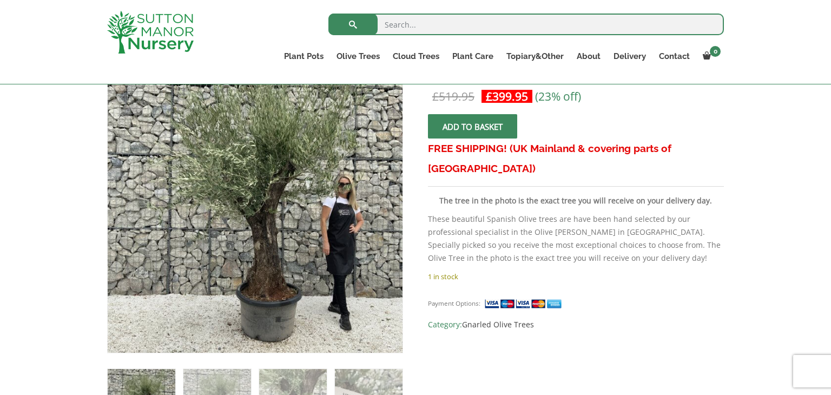
scroll to position [195, 0]
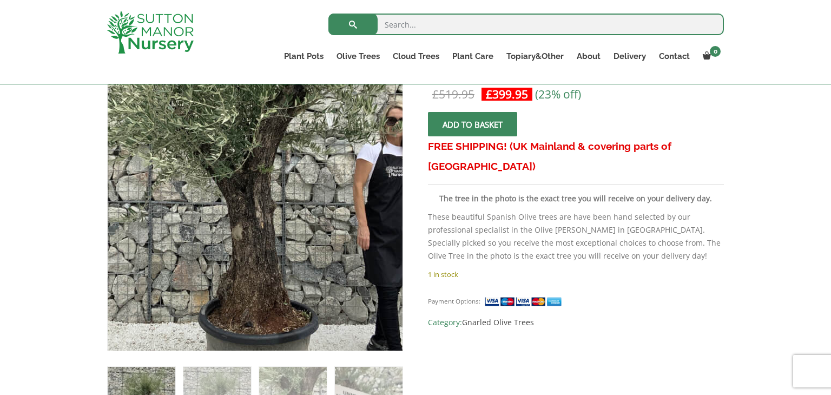
click at [281, 255] on img at bounding box center [233, 159] width 541 height 541
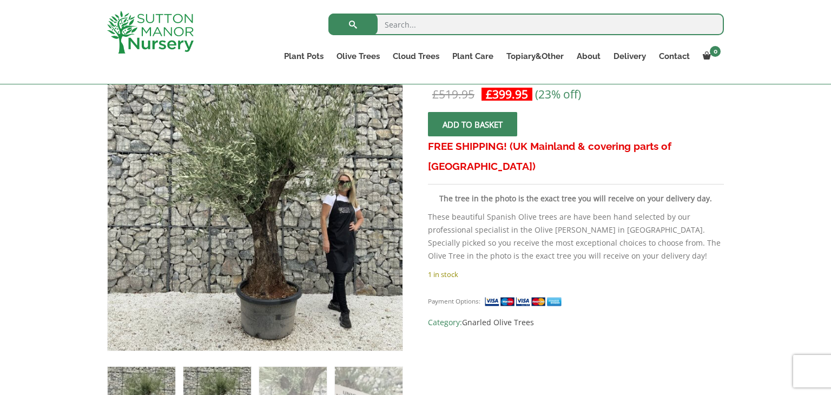
click at [239, 383] on img at bounding box center [217, 401] width 68 height 68
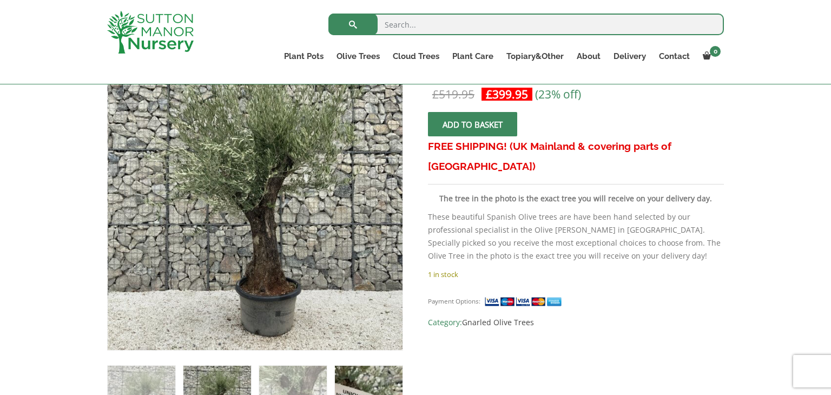
click at [377, 376] on img at bounding box center [369, 400] width 68 height 68
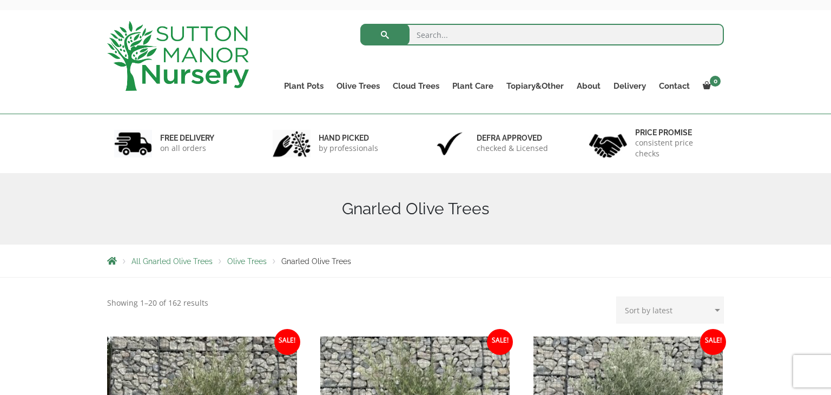
scroll to position [43, 0]
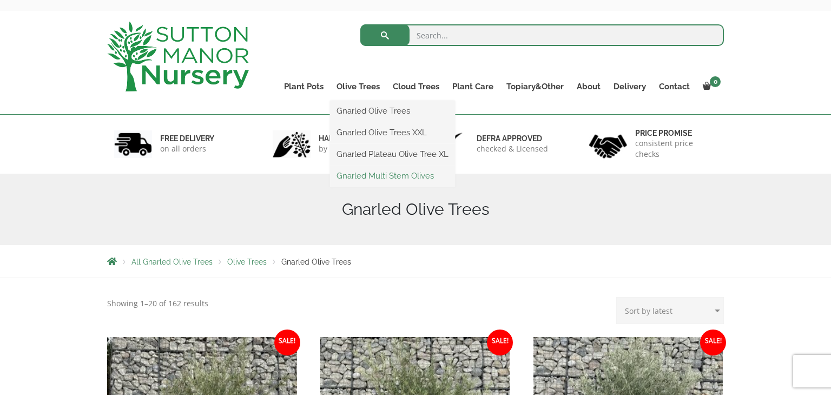
click at [399, 177] on link "Gnarled Multi Stem Olives" at bounding box center [392, 176] width 125 height 16
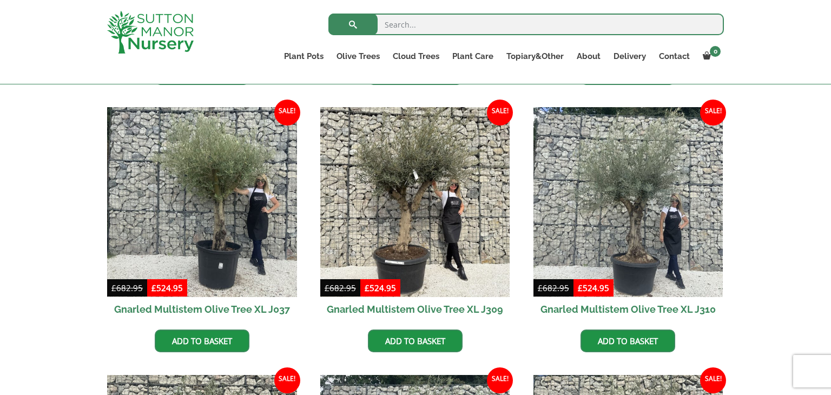
scroll to position [736, 0]
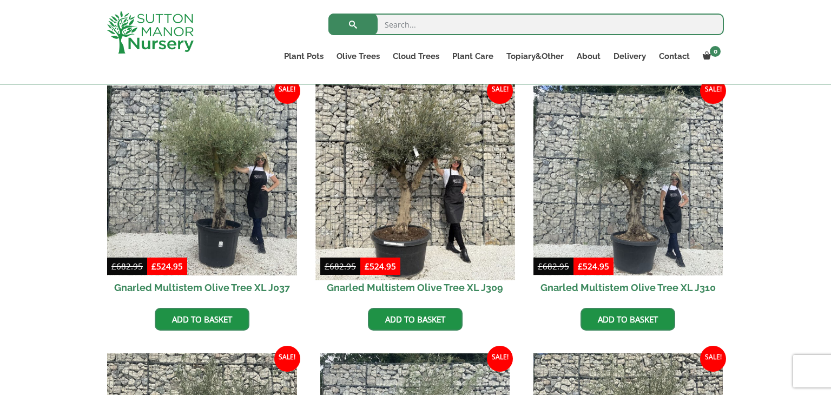
click at [411, 215] on img at bounding box center [414, 180] width 199 height 199
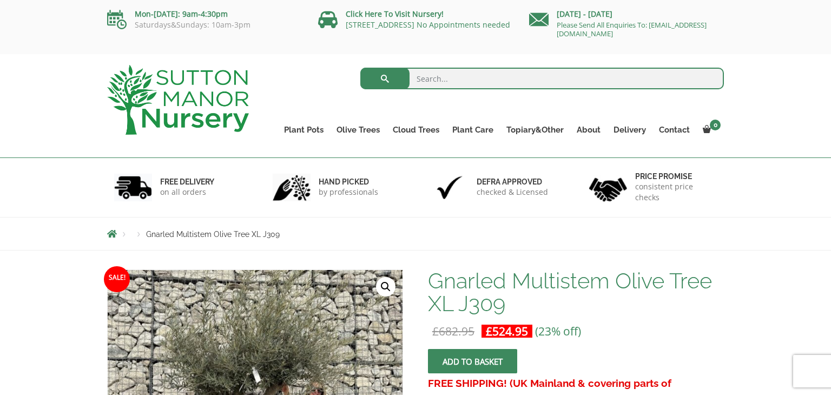
click at [769, 172] on div "FREE DELIVERY on all orders hand picked by professionals Defra approved checked…" at bounding box center [415, 187] width 831 height 59
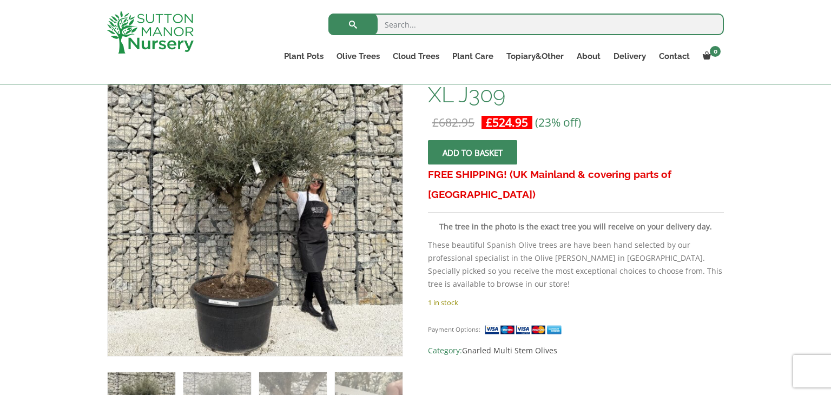
scroll to position [195, 0]
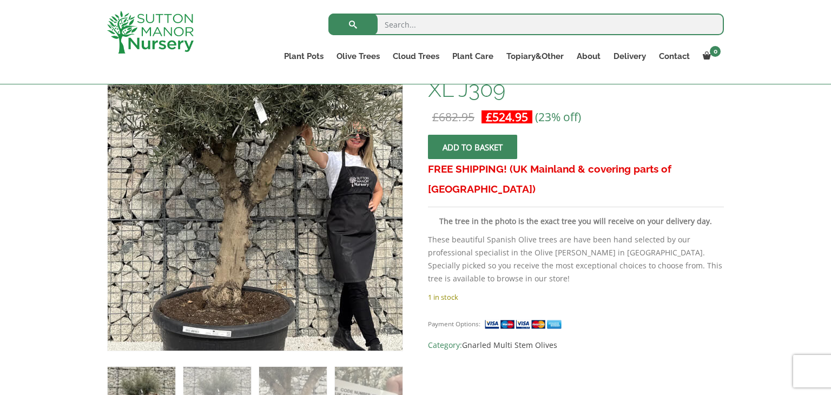
click at [249, 241] on img at bounding box center [258, 179] width 479 height 479
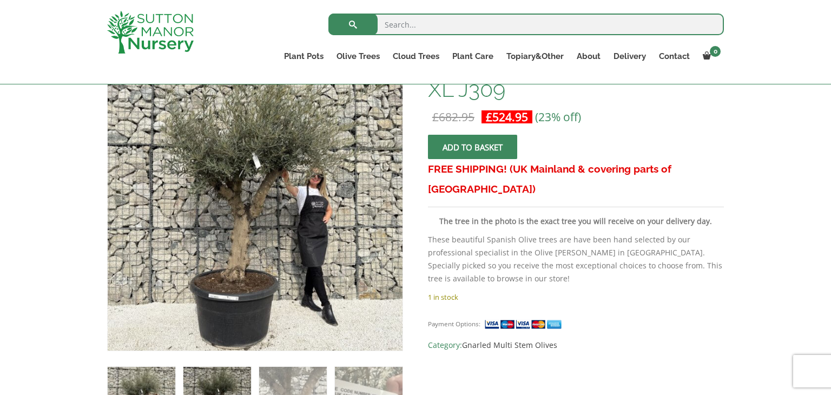
click at [229, 369] on img at bounding box center [217, 401] width 68 height 68
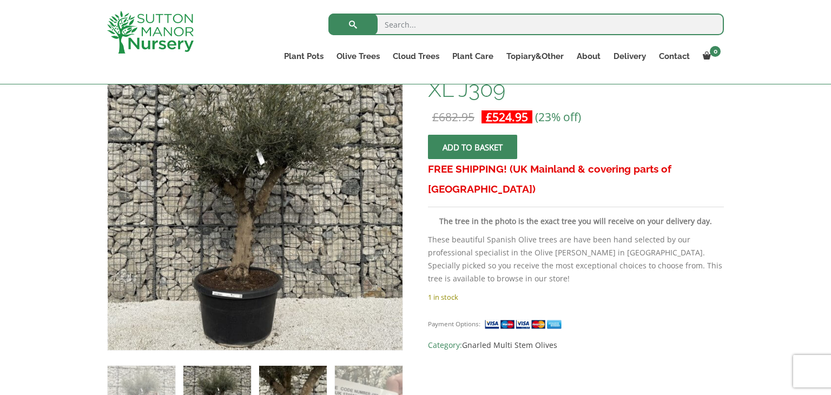
click at [288, 372] on img at bounding box center [293, 400] width 68 height 68
